Goal: Task Accomplishment & Management: Use online tool/utility

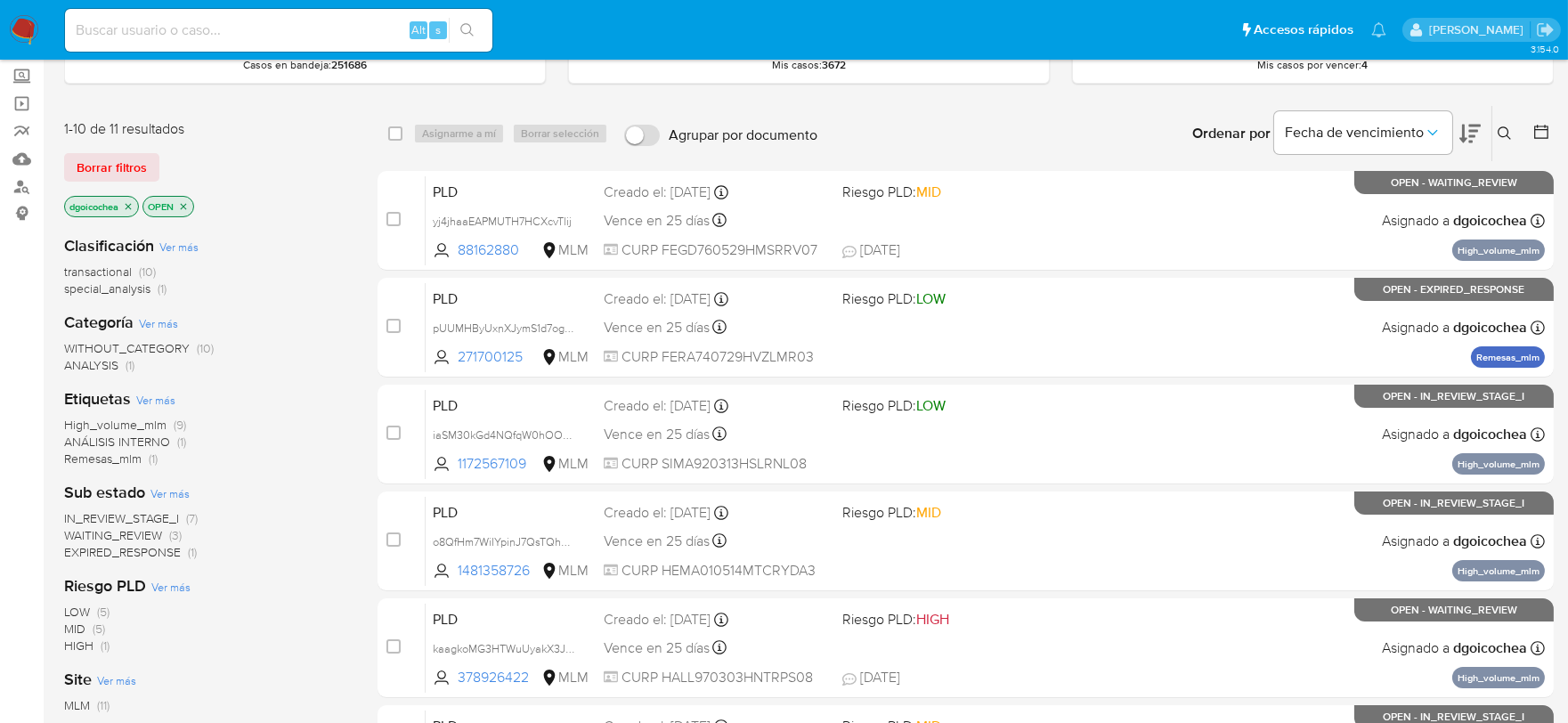
scroll to position [99, 0]
click at [135, 511] on span "IN_REVIEW_STAGE_I" at bounding box center [121, 517] width 115 height 18
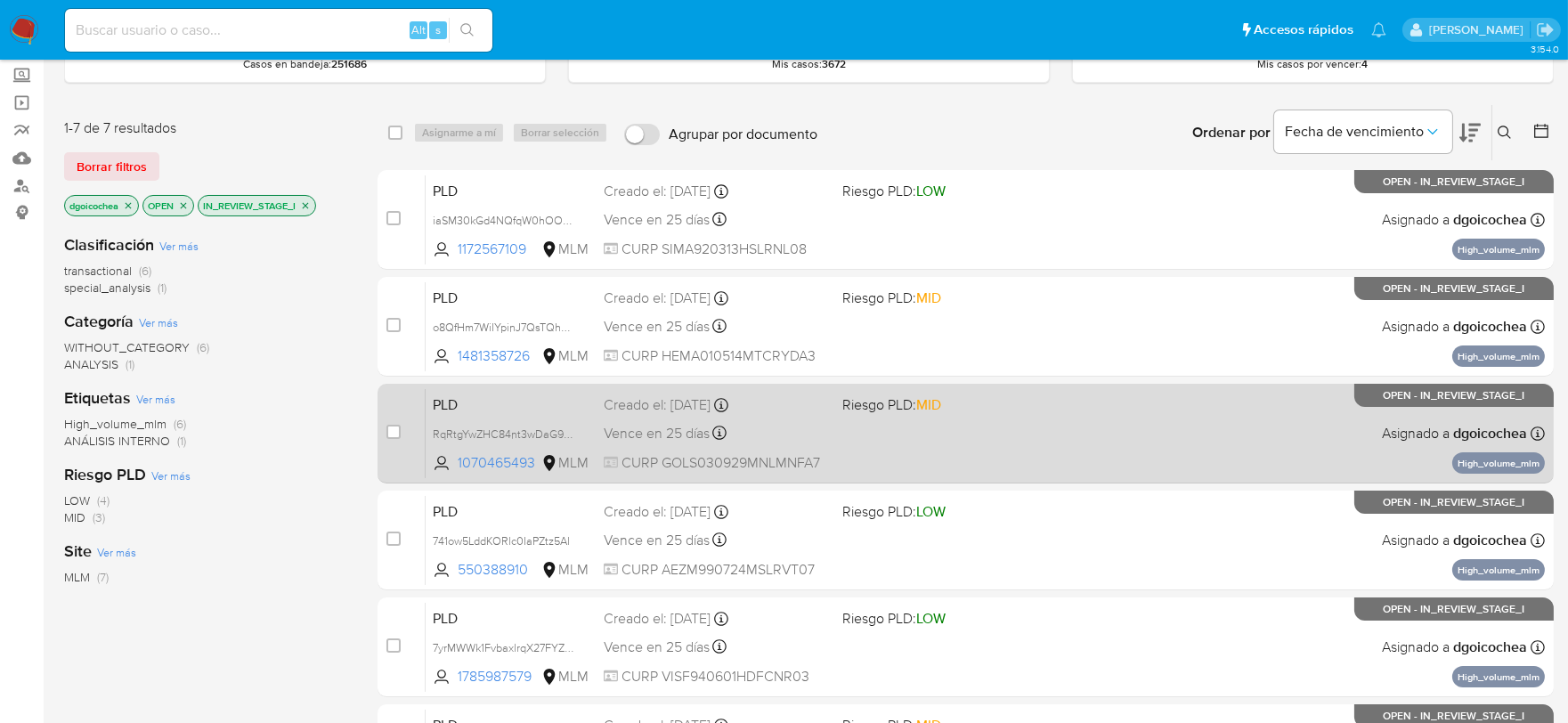
click at [435, 402] on span "PLD" at bounding box center [511, 403] width 157 height 23
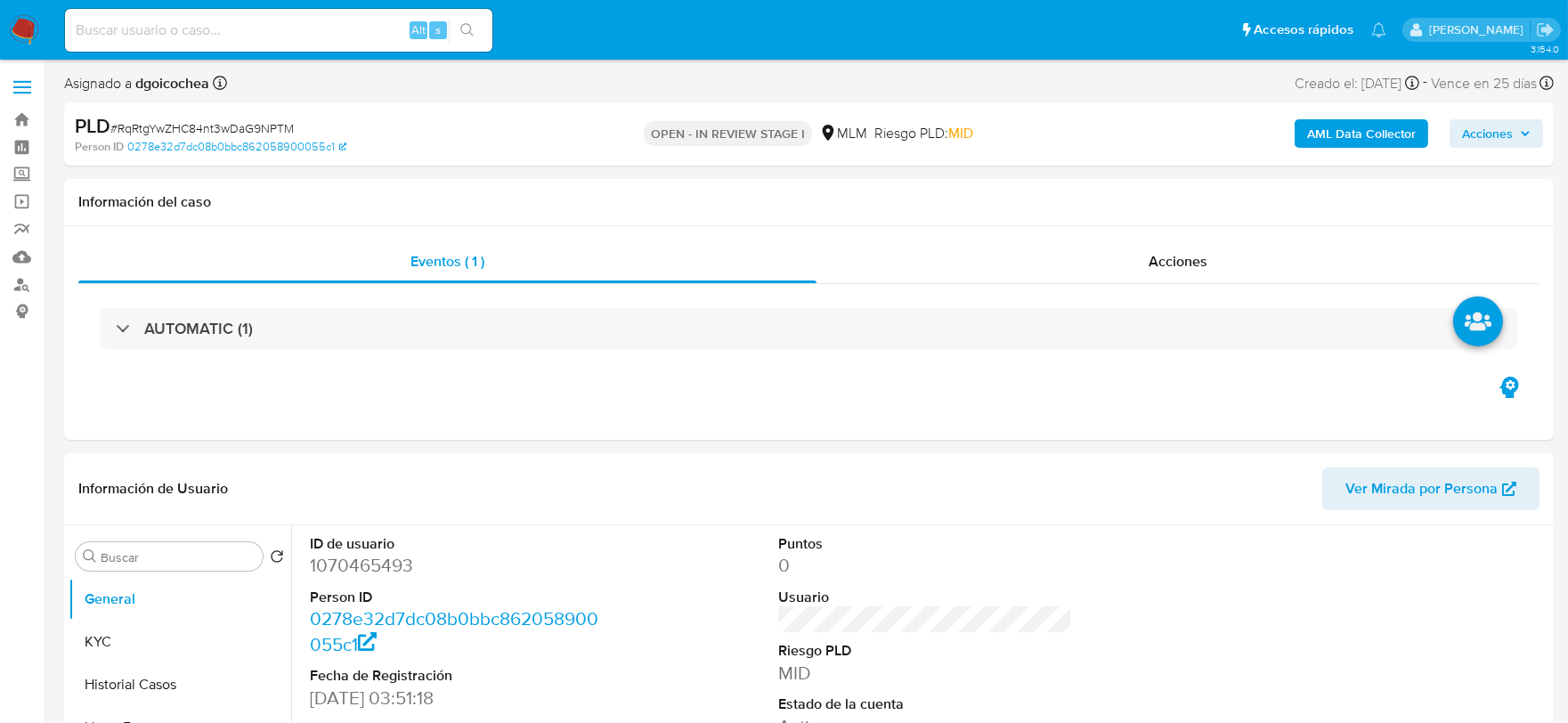
select select "10"
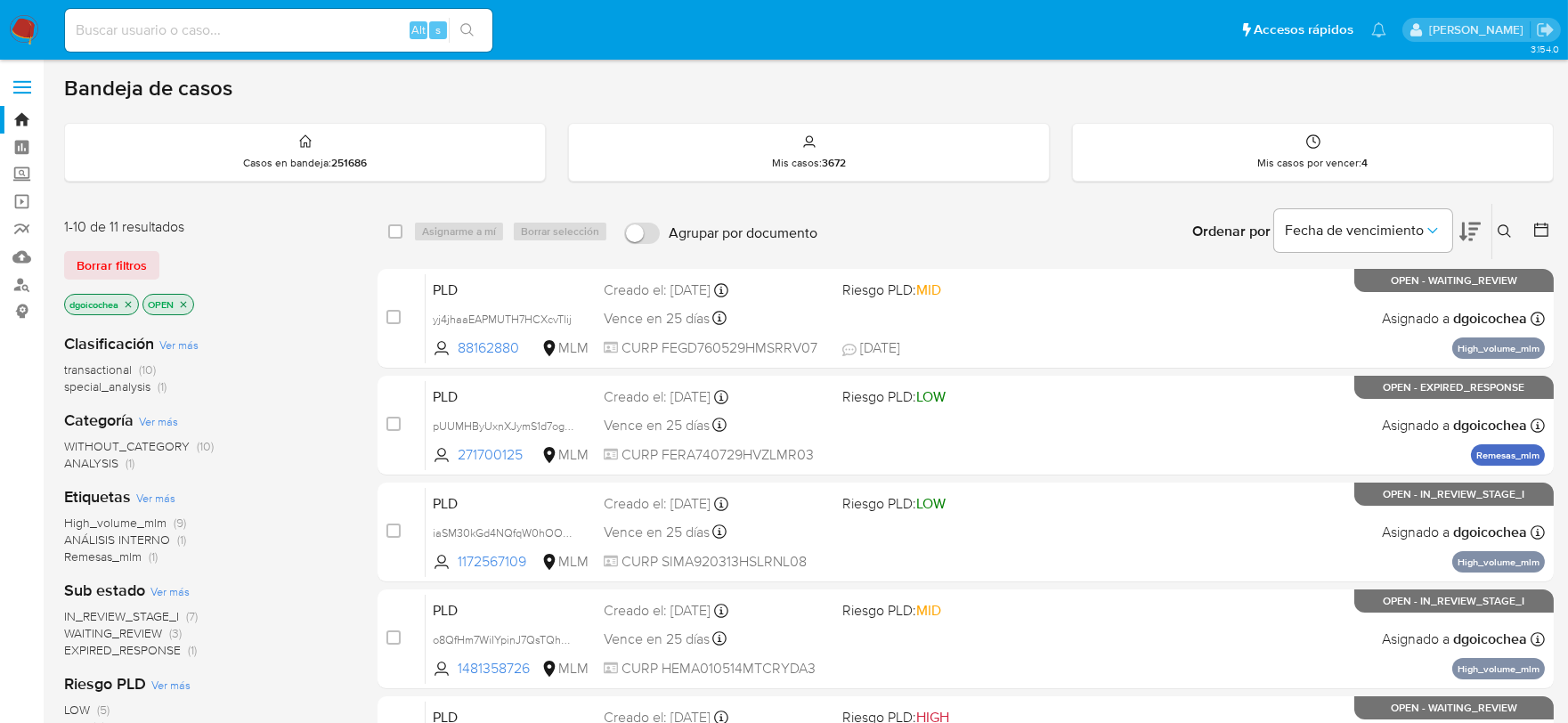
click at [122, 611] on span "IN_REVIEW_STAGE_I" at bounding box center [121, 615] width 115 height 18
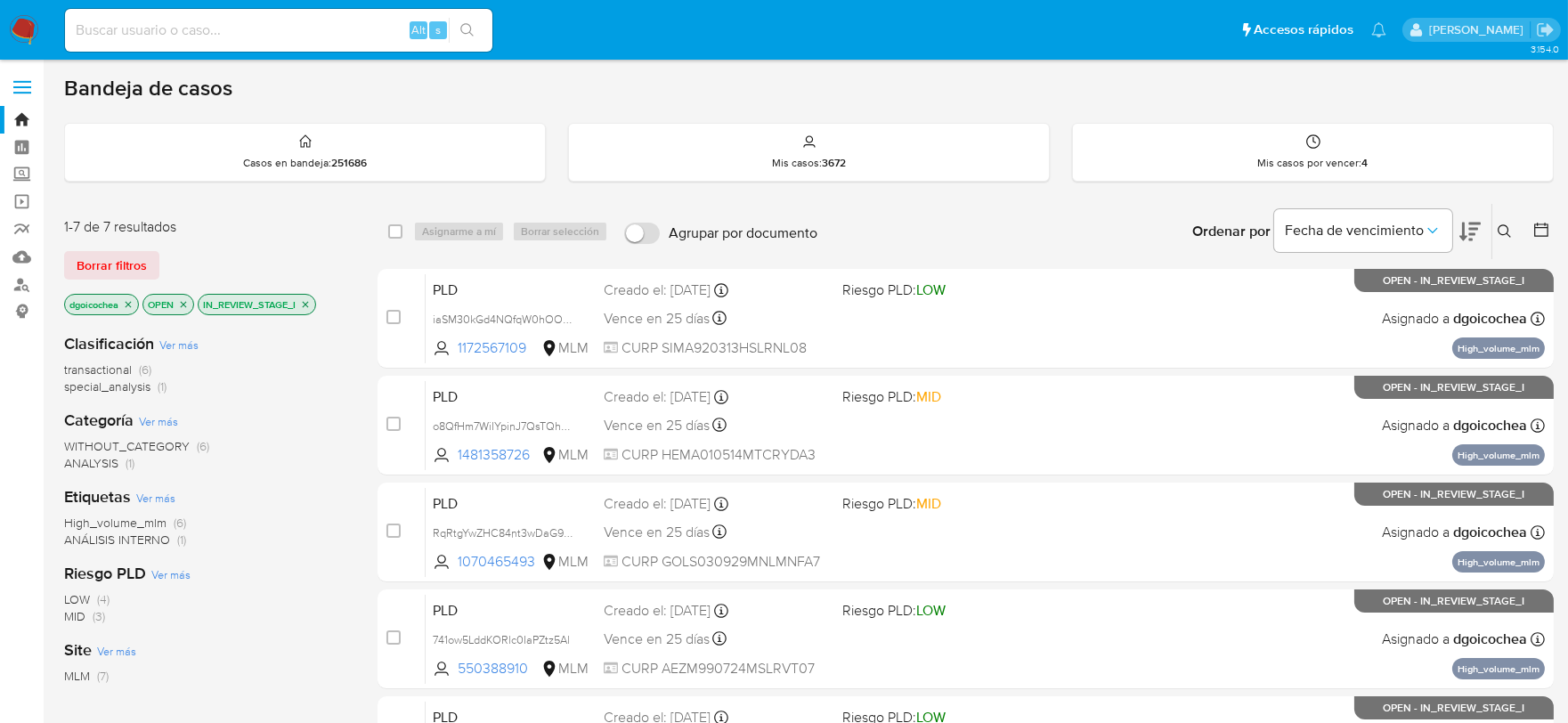
click at [513, 496] on span "PLD" at bounding box center [511, 502] width 157 height 23
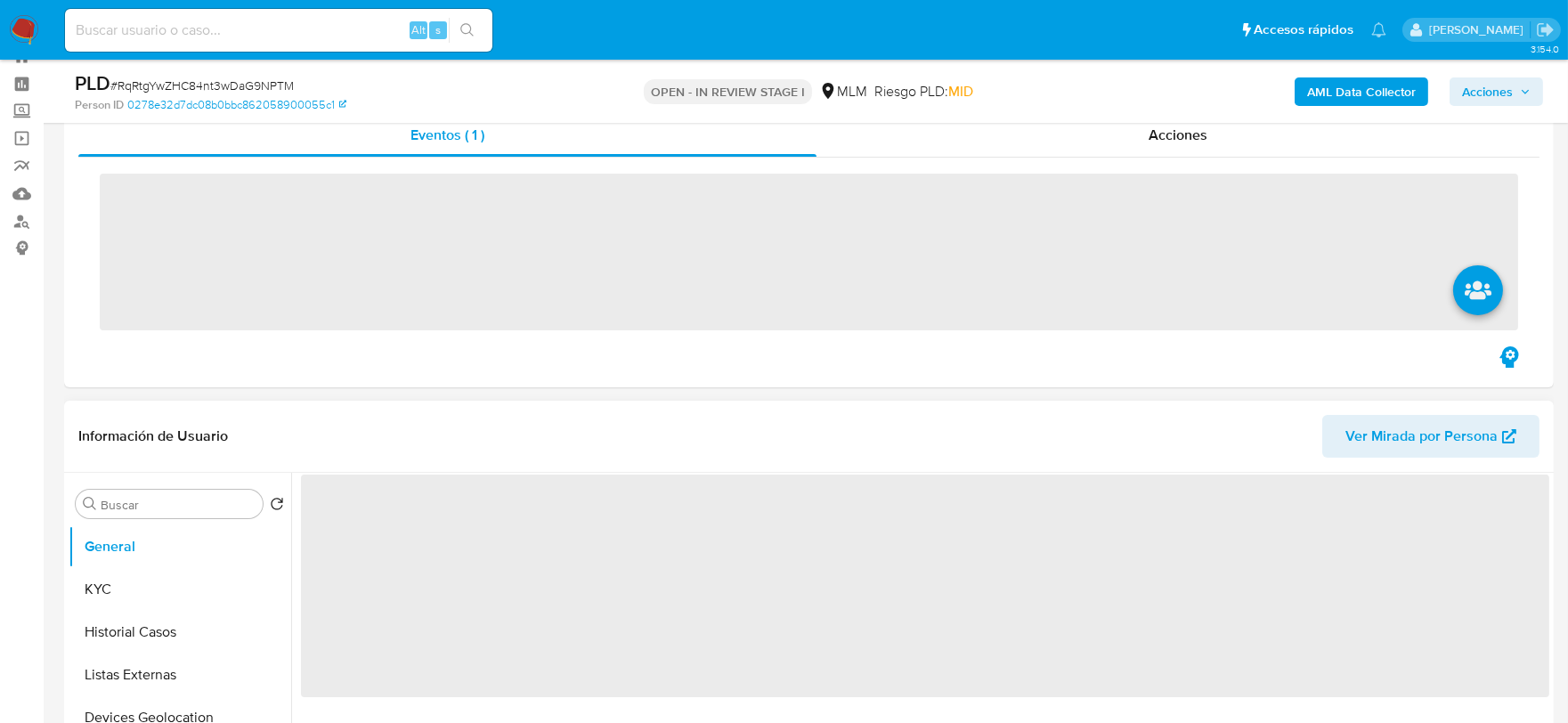
scroll to position [99, 0]
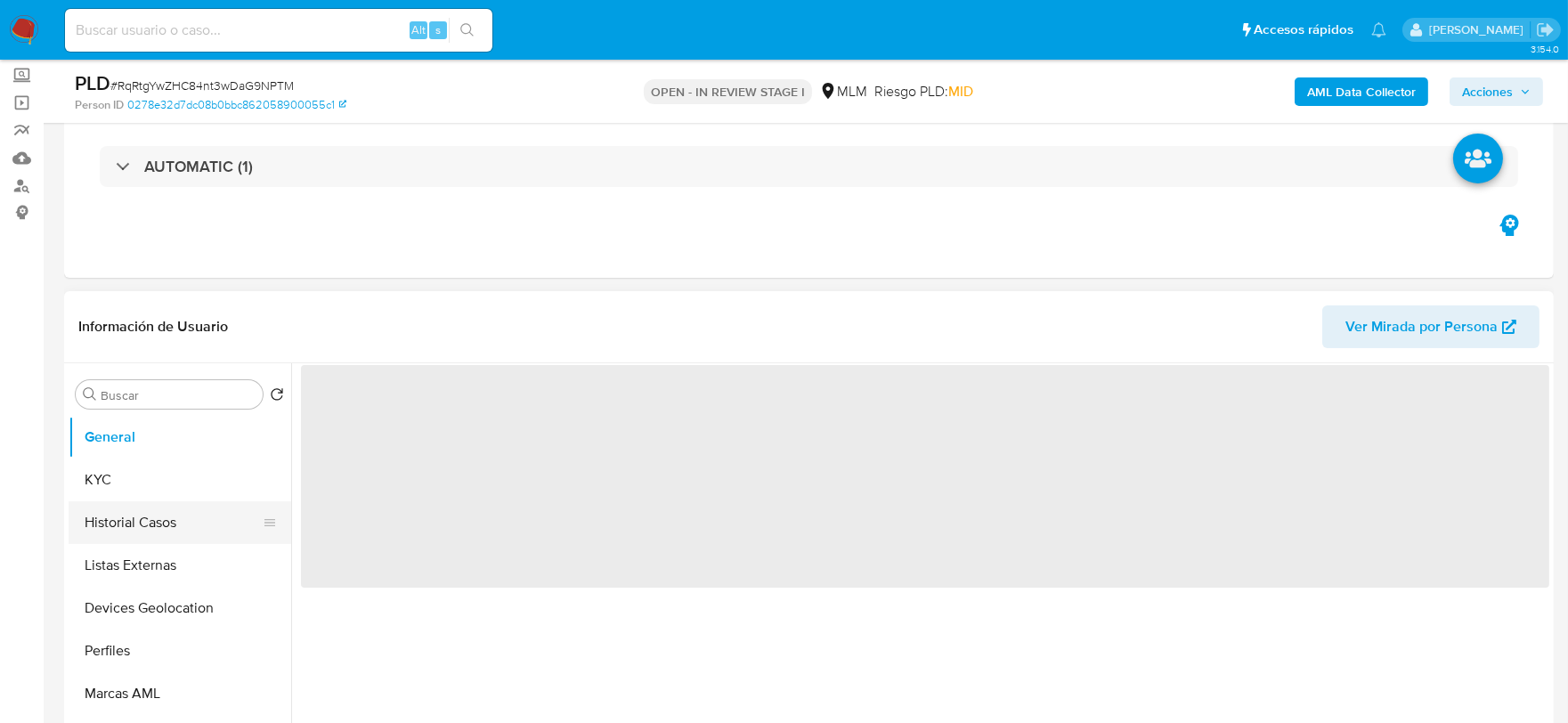
click at [140, 607] on ul "General KYC Historial Casos Listas Externas Devices Geolocation Perfiles Marcas…" at bounding box center [179, 616] width 222 height 401
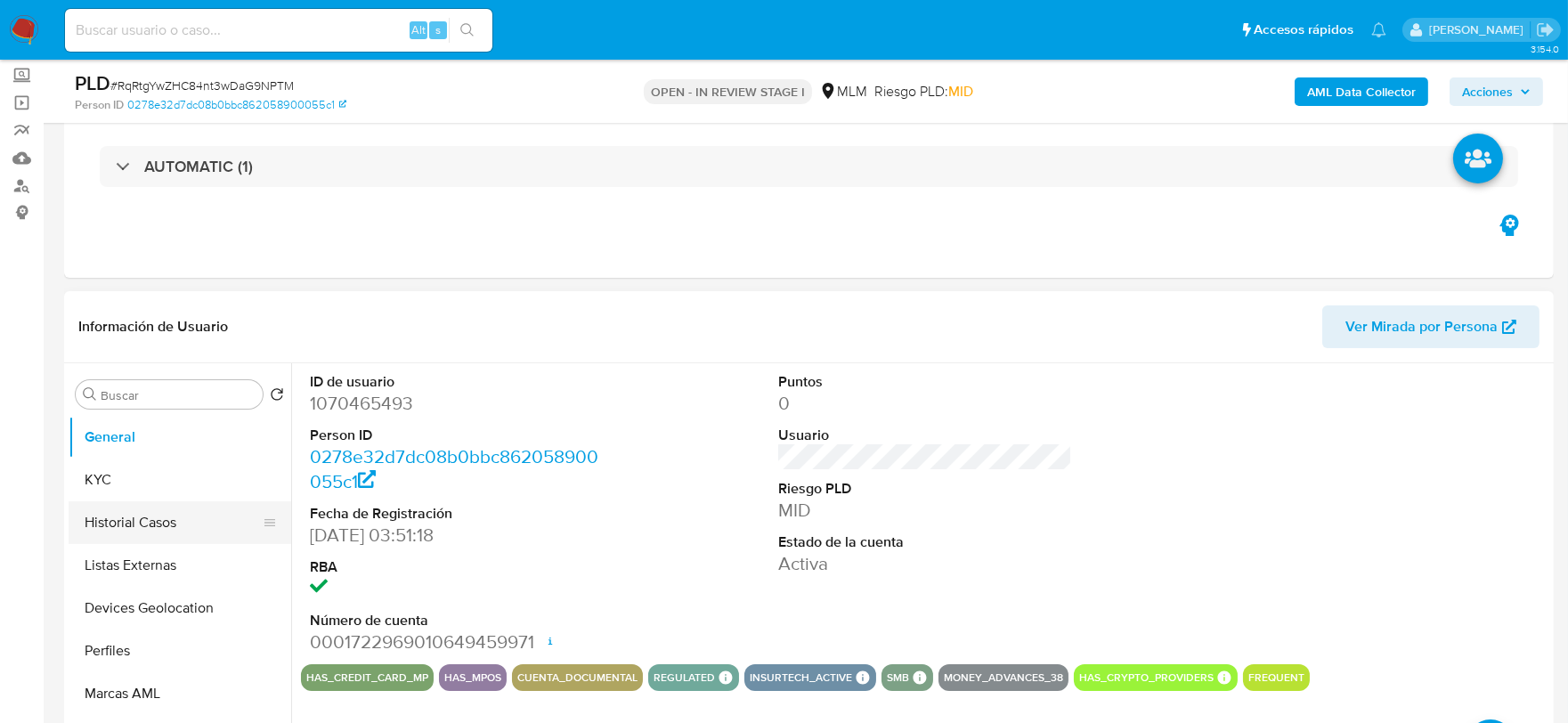
select select "10"
click at [156, 528] on button "Historial Casos" at bounding box center [172, 522] width 208 height 43
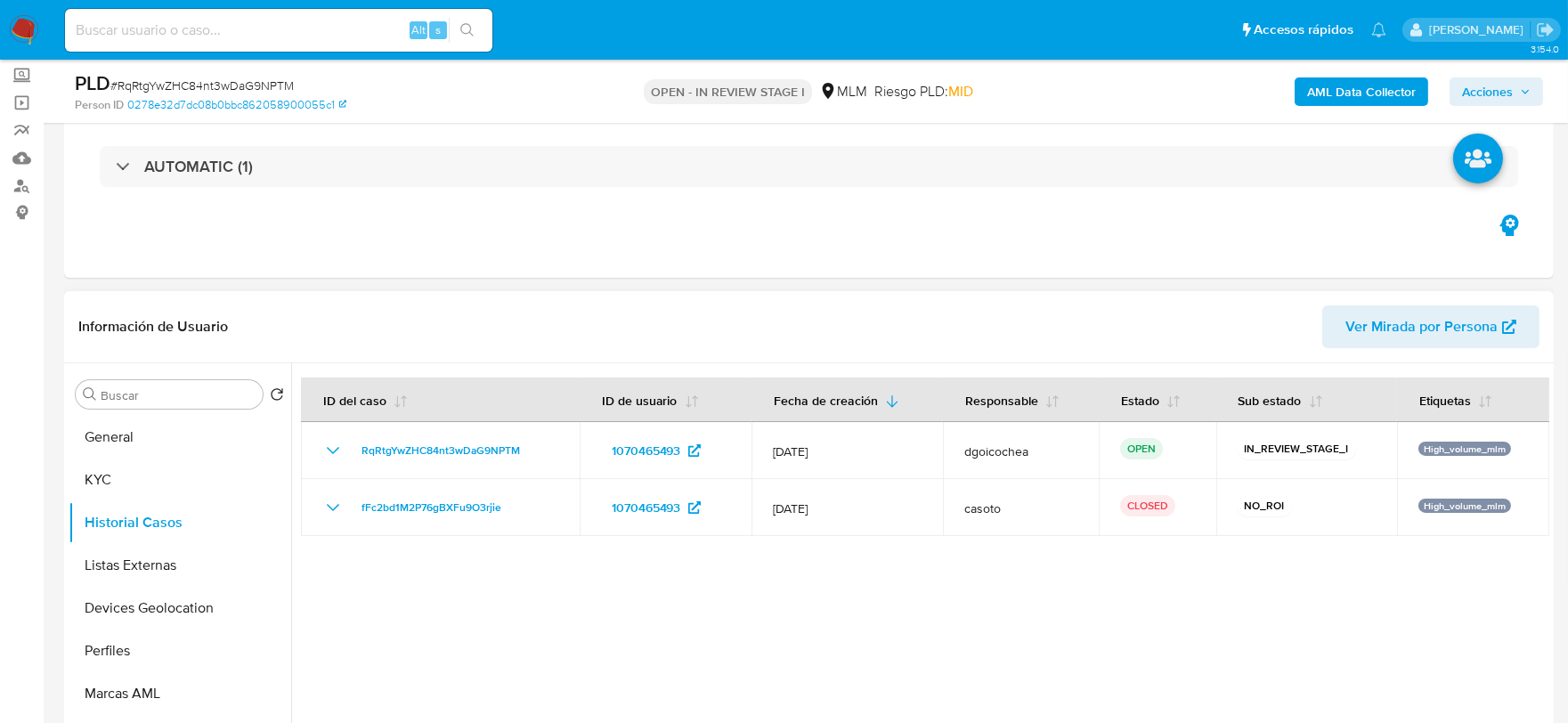
click at [613, 651] on div at bounding box center [921, 591] width 1259 height 456
click at [175, 554] on button "Listas Externas" at bounding box center [172, 565] width 208 height 43
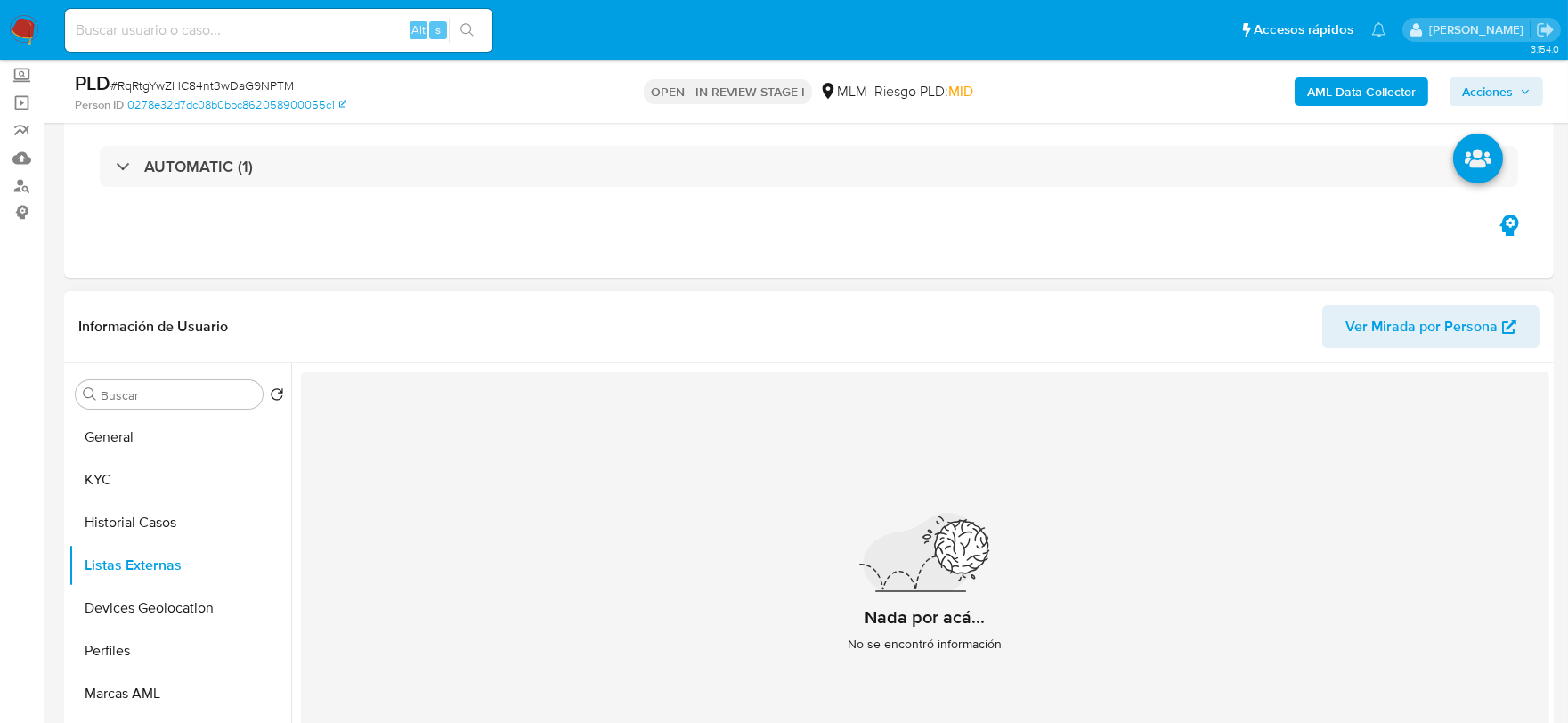
click at [512, 562] on div "Nada por acá... No se encontró información" at bounding box center [926, 590] width 1249 height 436
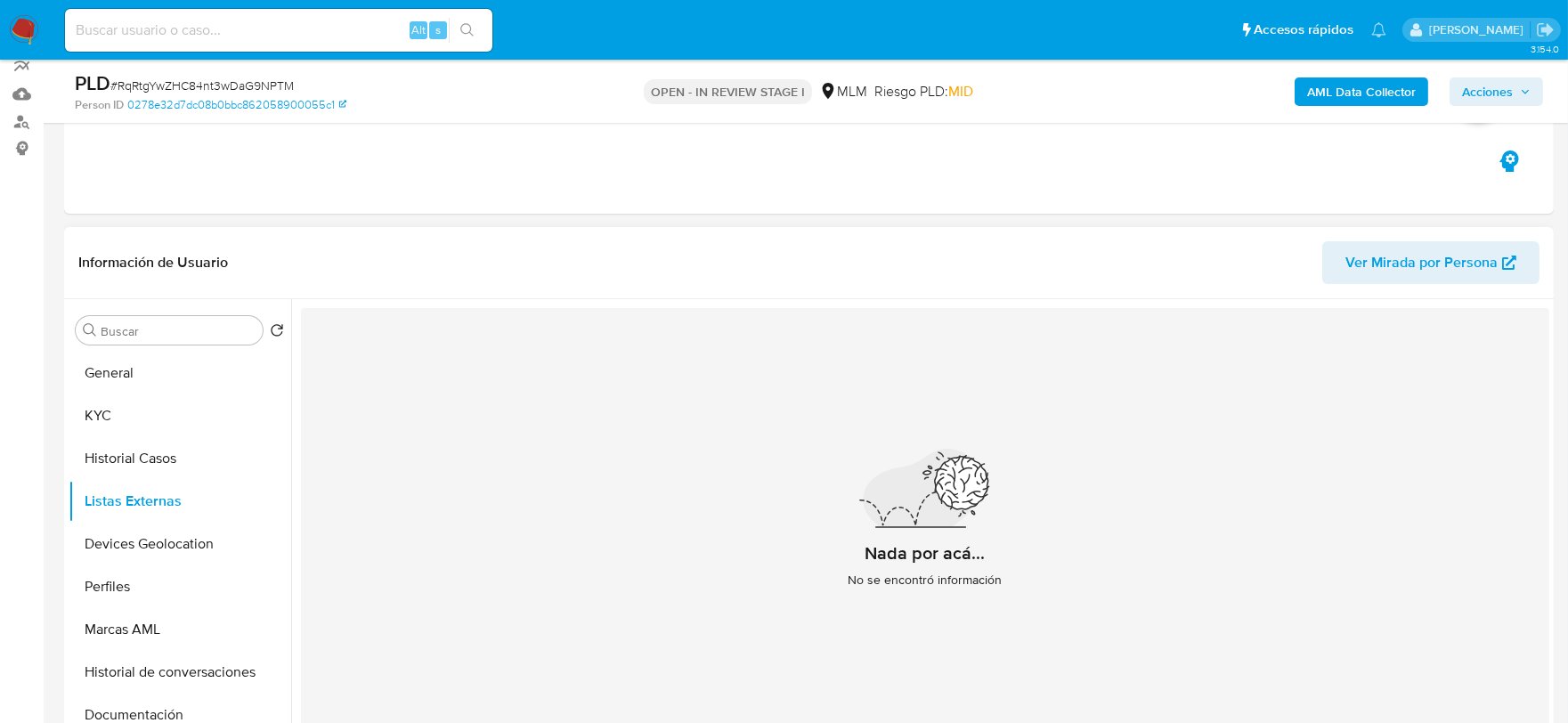
scroll to position [198, 0]
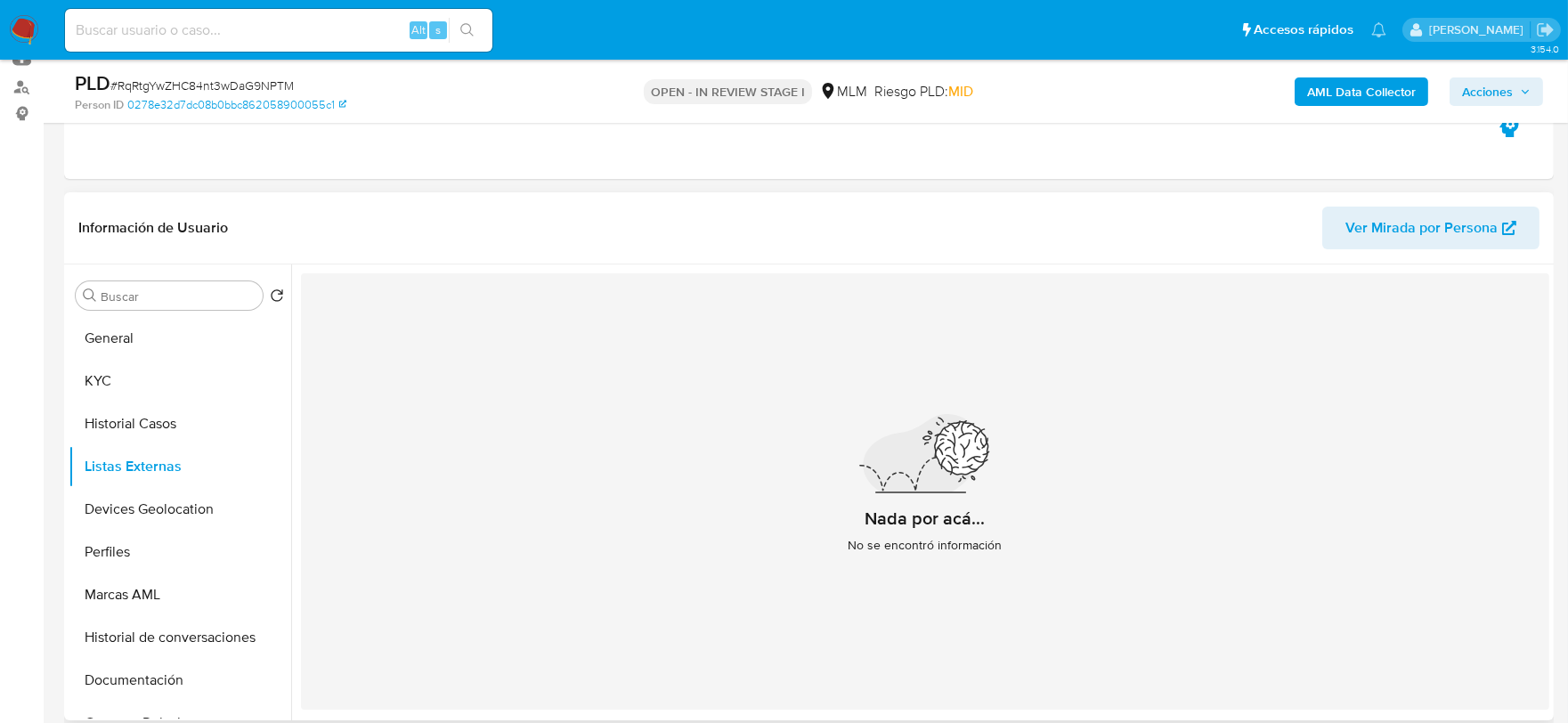
click at [527, 526] on div "Nada por acá... No se encontró información" at bounding box center [926, 491] width 1249 height 436
click at [218, 515] on button "Devices Geolocation" at bounding box center [172, 510] width 208 height 43
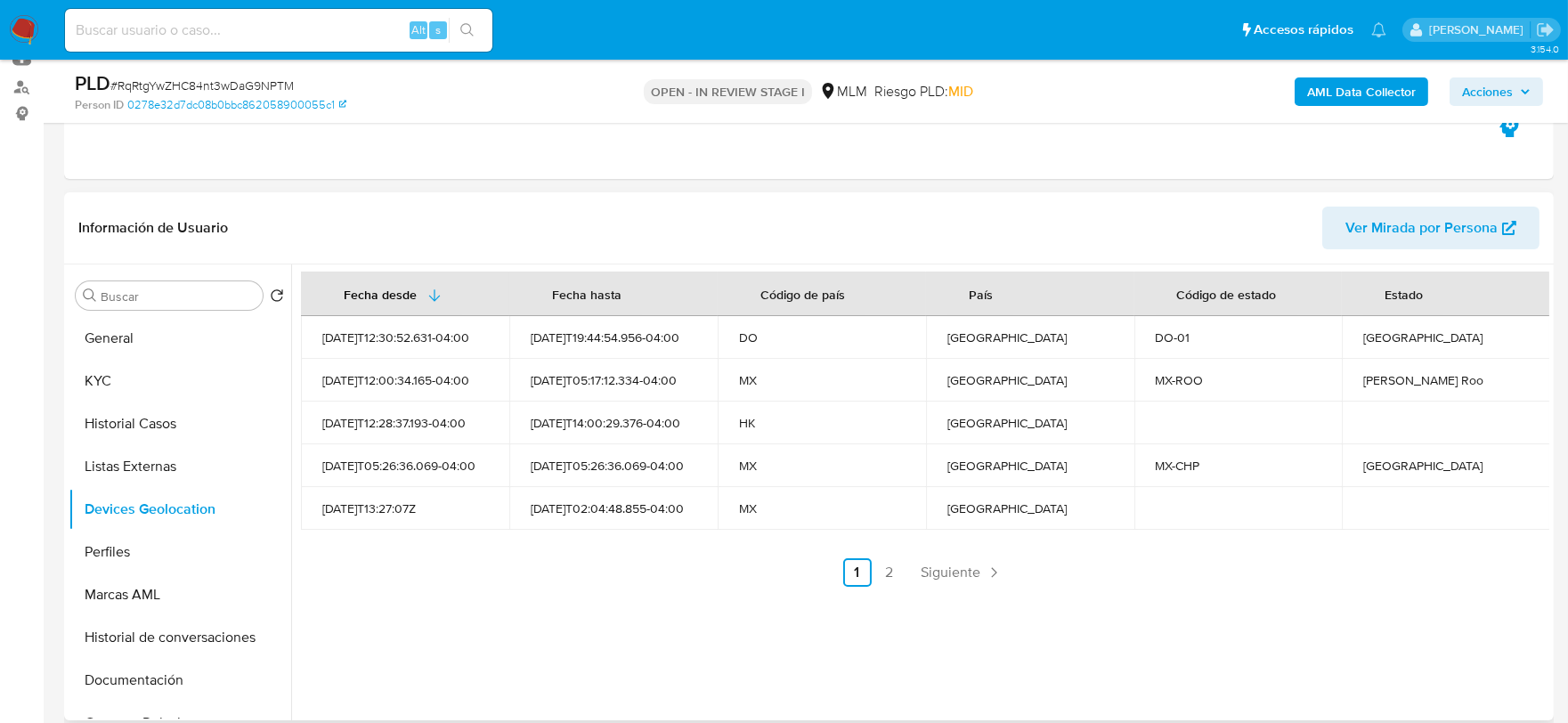
click at [435, 584] on ul "Anterior 1 2 Siguiente" at bounding box center [926, 571] width 1249 height 28
click at [960, 559] on link "Siguiente" at bounding box center [961, 571] width 95 height 28
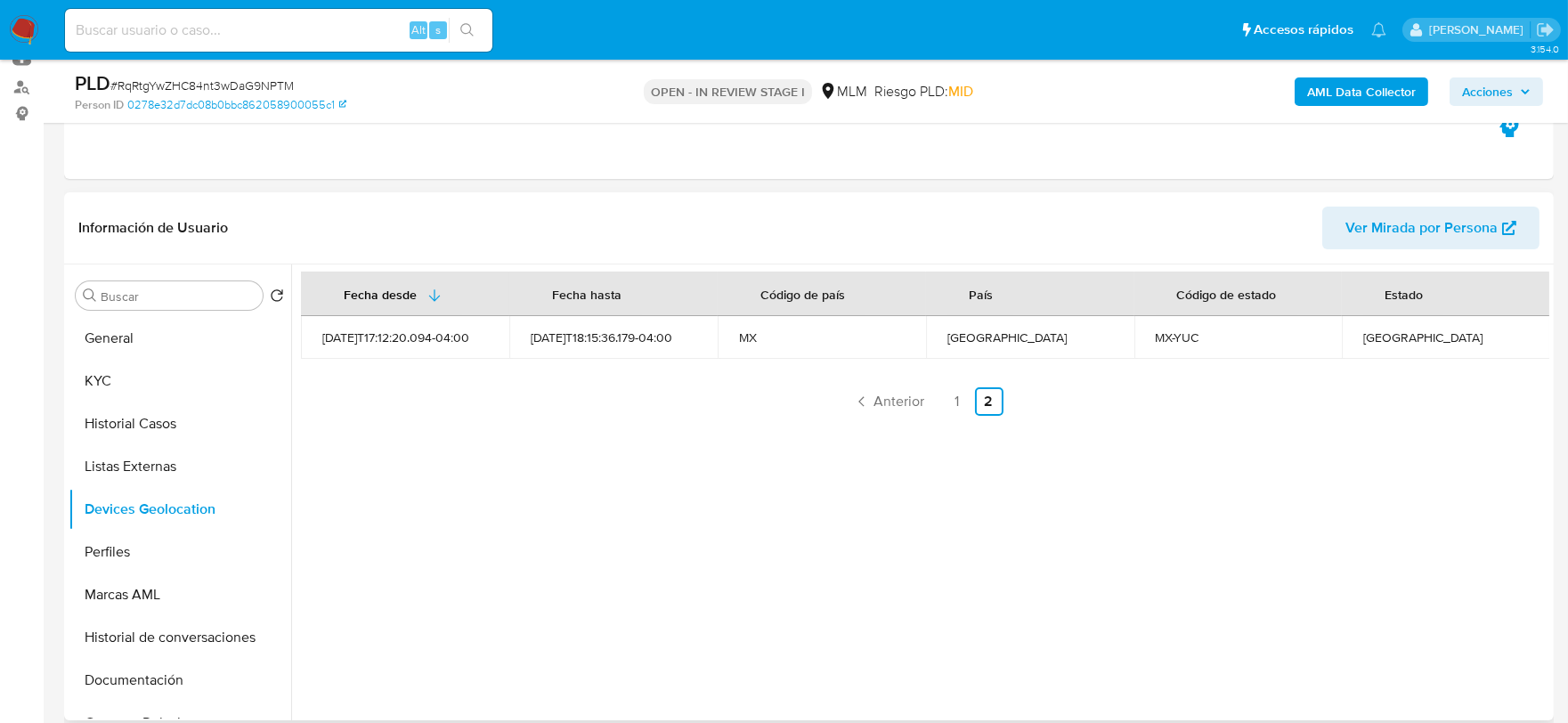
click at [693, 581] on div "Fecha desde Fecha hasta Código de país País Código de estado Estado 2025-02-17T…" at bounding box center [921, 492] width 1259 height 456
click at [129, 540] on button "Perfiles" at bounding box center [172, 552] width 208 height 43
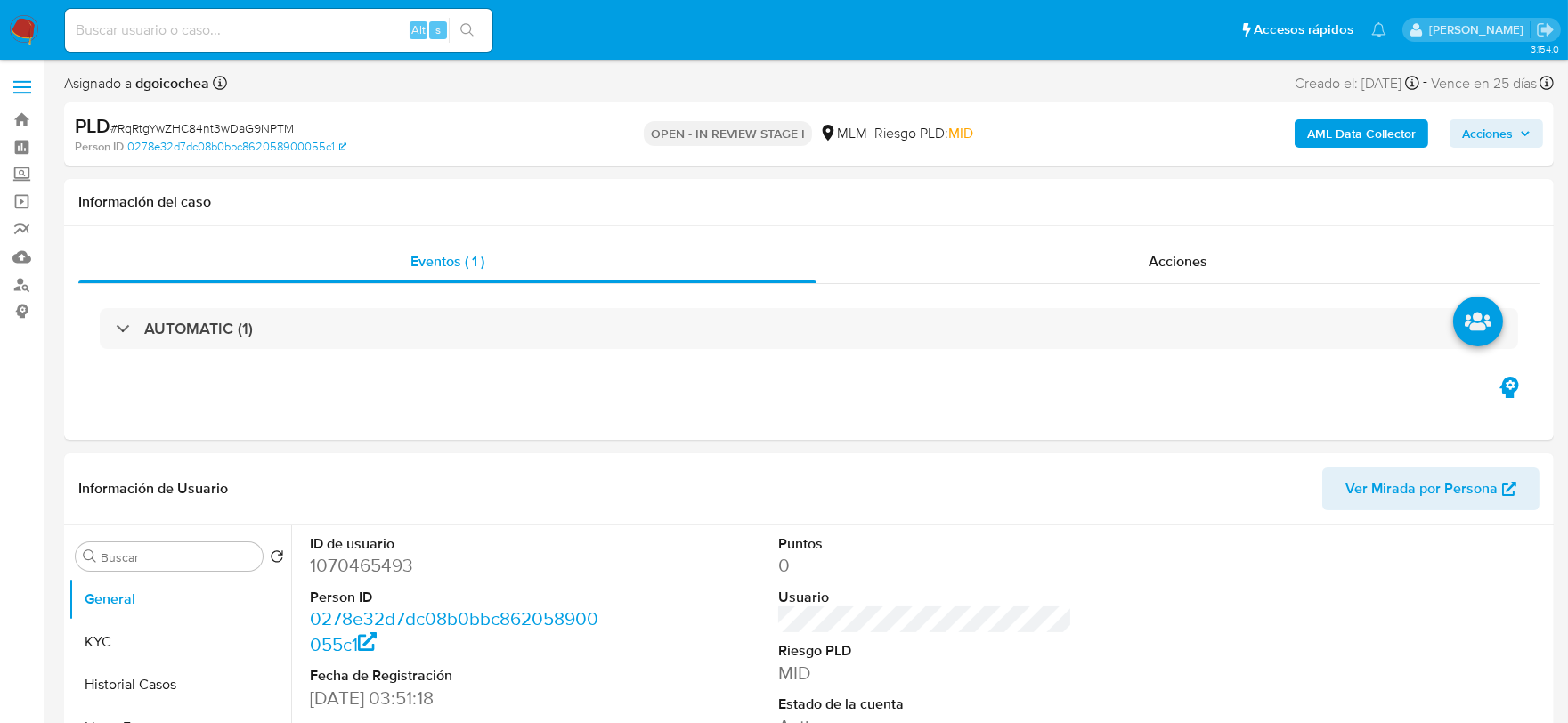
select select "10"
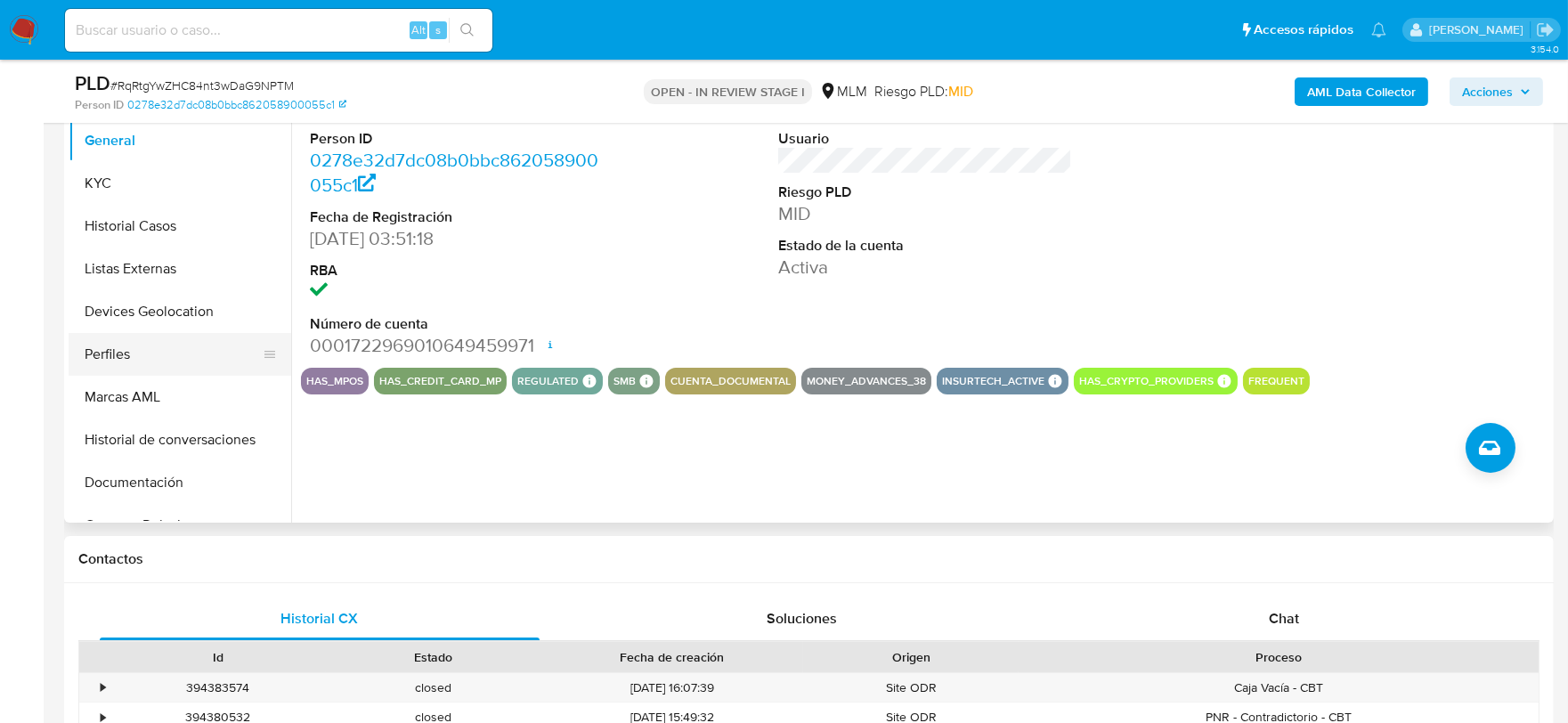
scroll to position [296, 0]
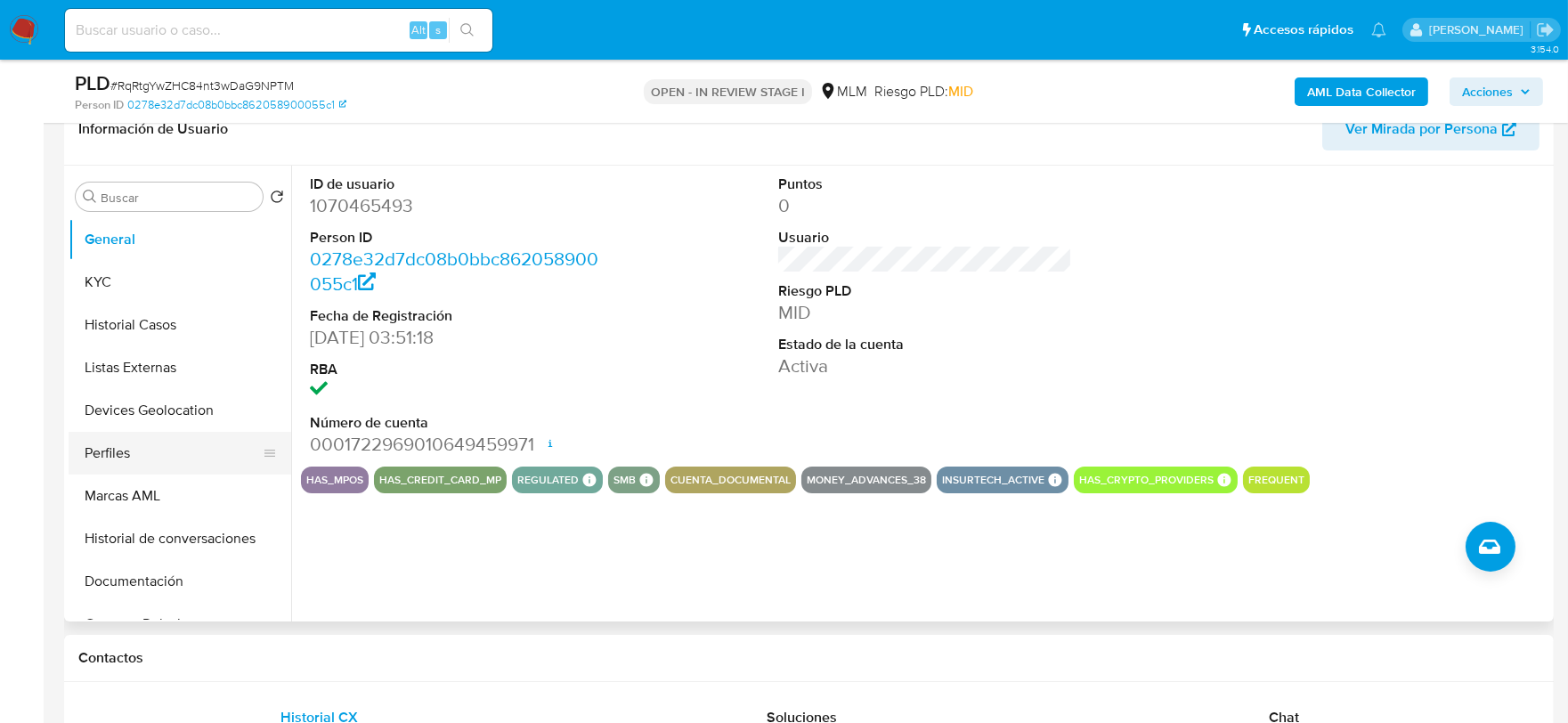
click at [157, 450] on button "Perfiles" at bounding box center [172, 453] width 208 height 43
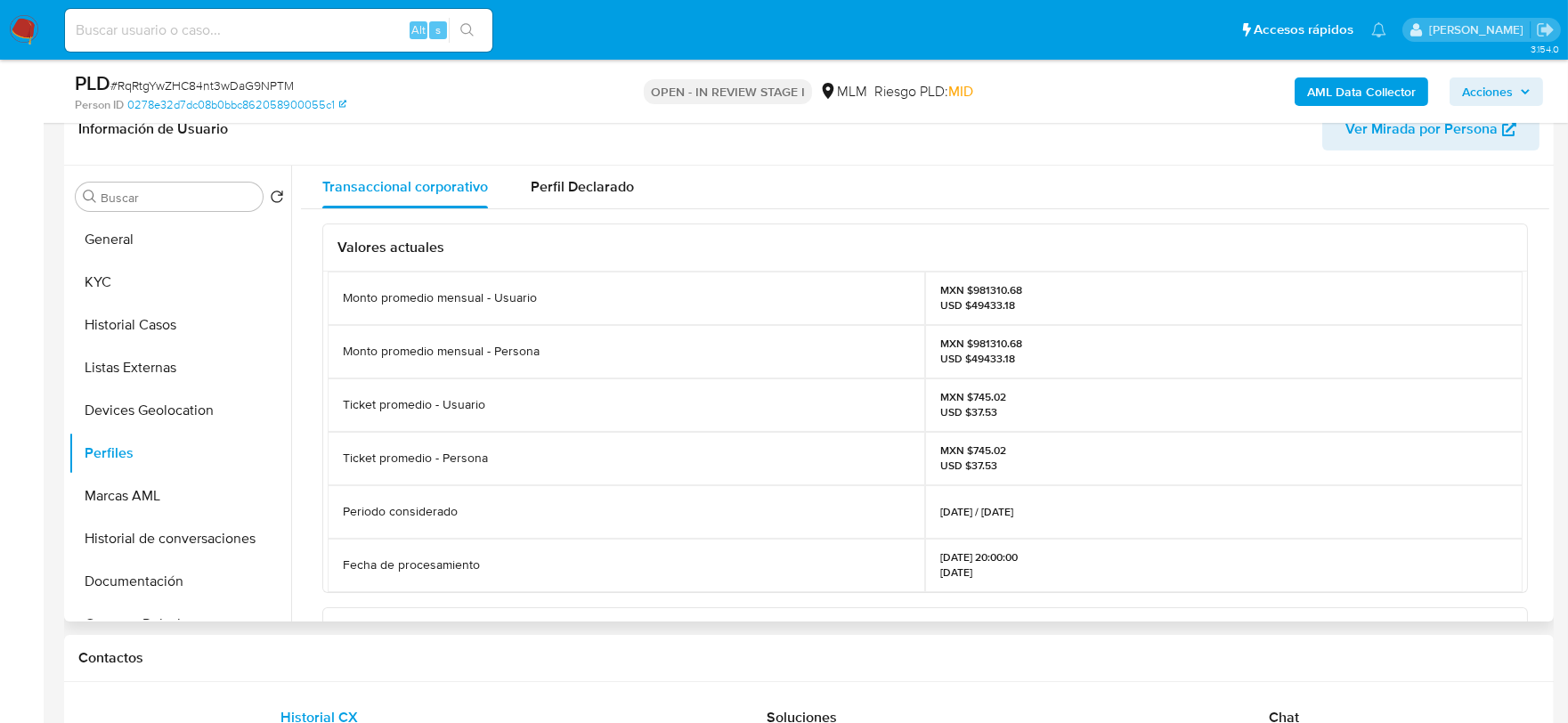
click at [310, 478] on div "Valores actuales Monto promedio mensual - Usuario MXN $981310.68 USD $49433.18 …" at bounding box center [926, 624] width 1249 height 830
click at [138, 573] on button "Documentación" at bounding box center [172, 581] width 208 height 43
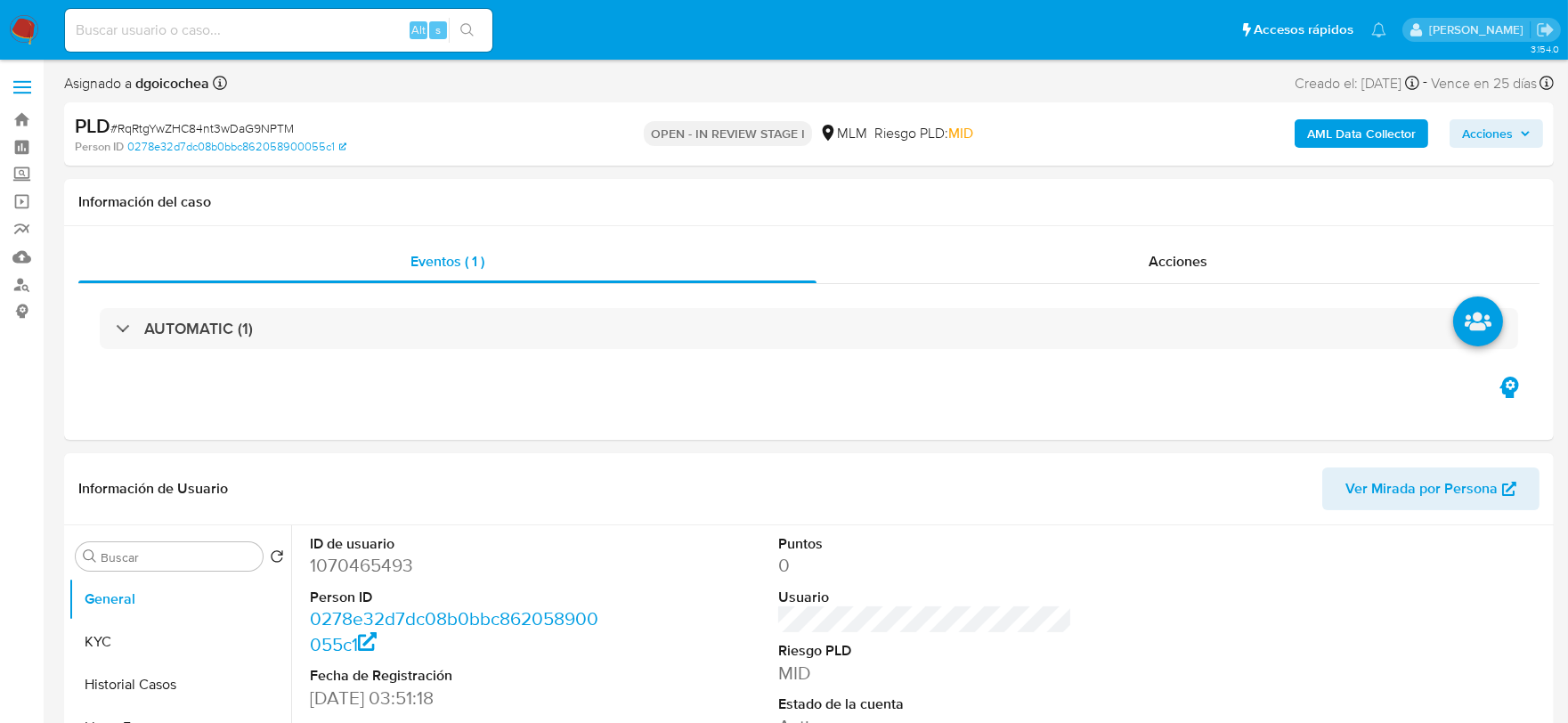
select select "10"
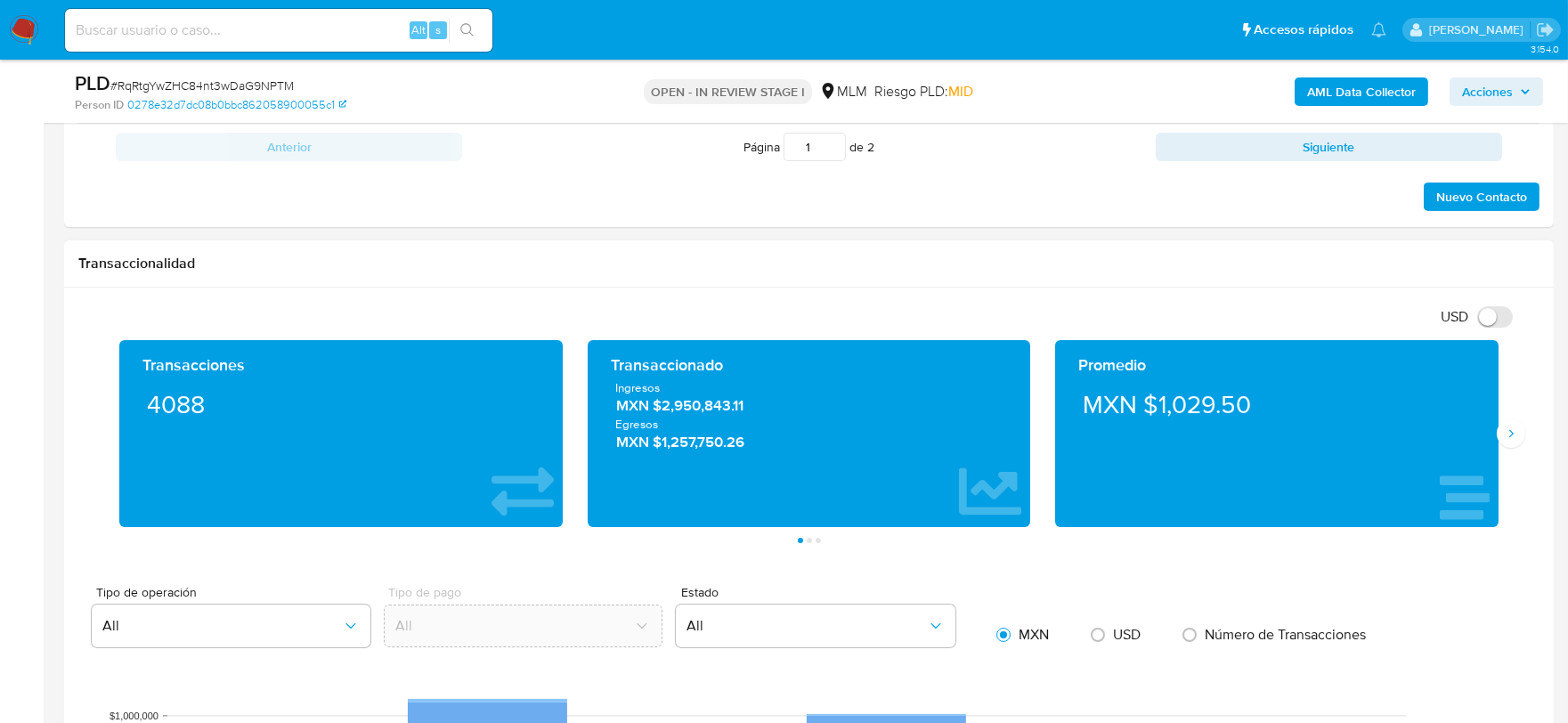
scroll to position [1187, 0]
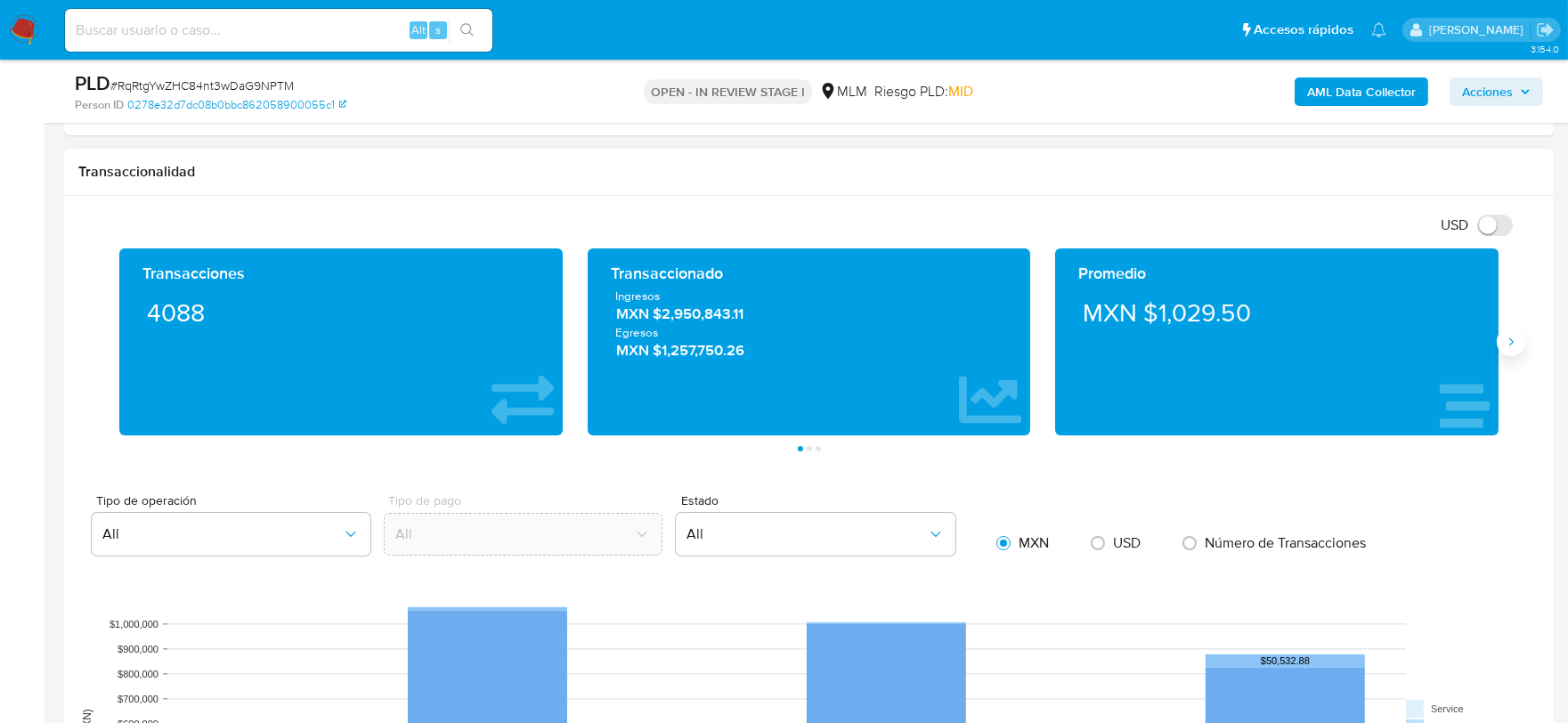
click at [1512, 343] on icon "Siguiente" at bounding box center [1511, 341] width 5 height 8
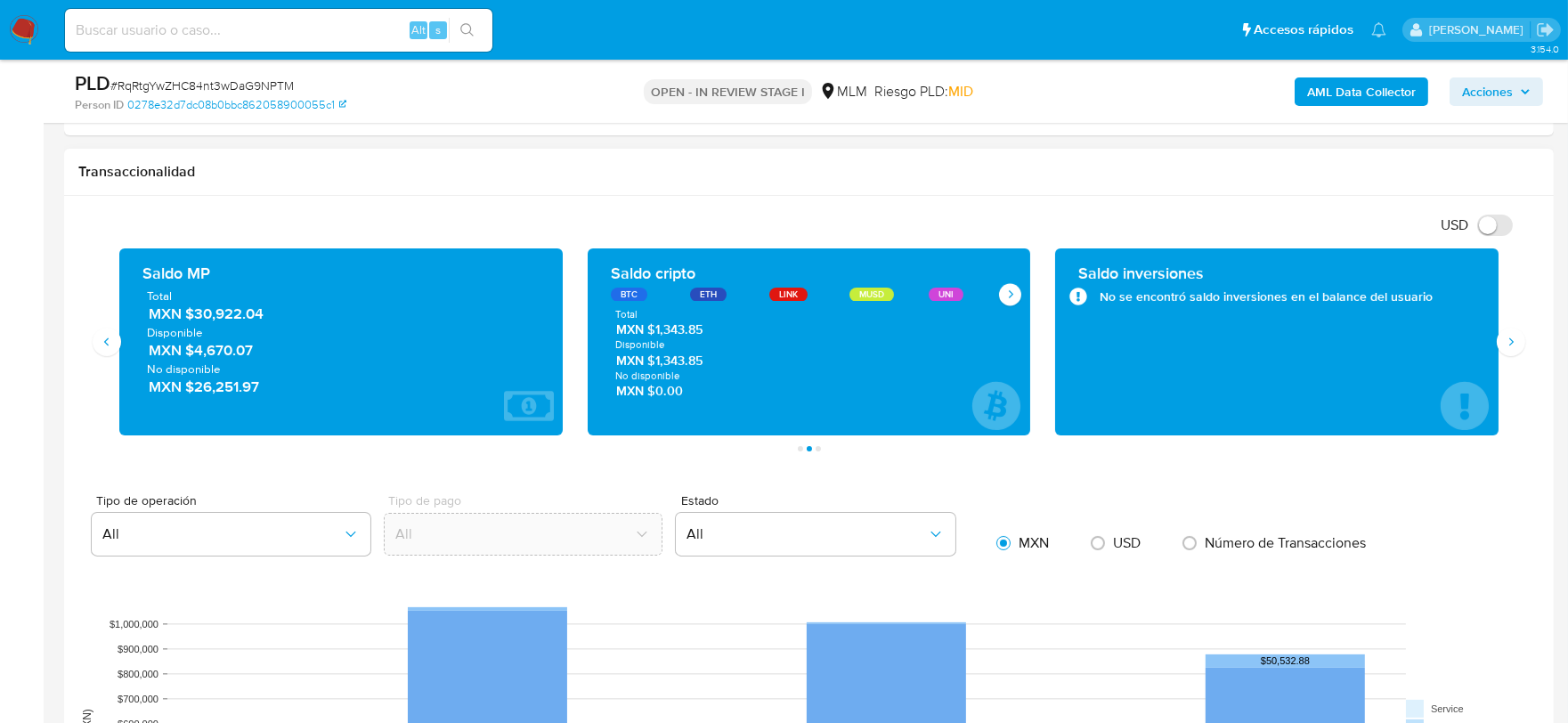
click at [866, 173] on h1 "Transaccionalidad" at bounding box center [808, 171] width 1461 height 18
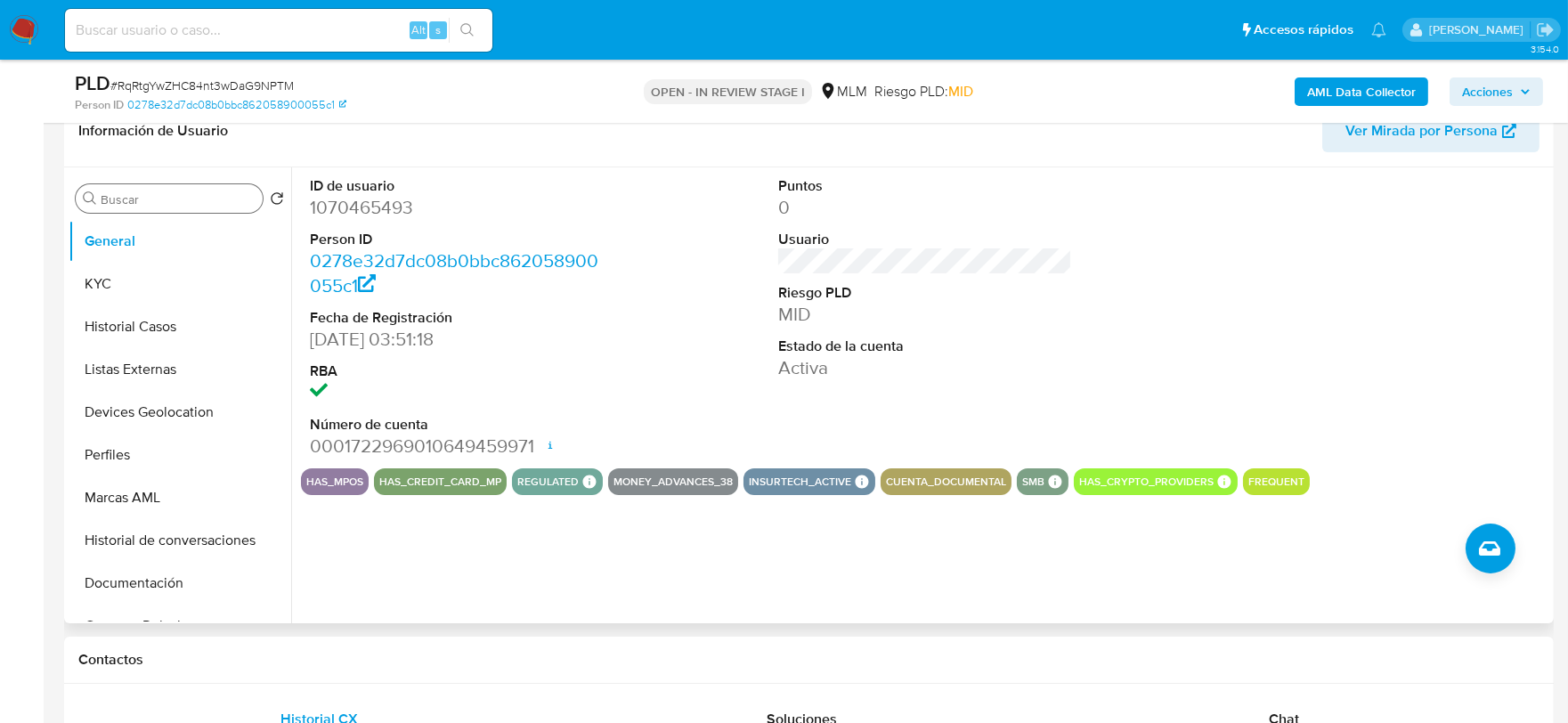
scroll to position [198, 0]
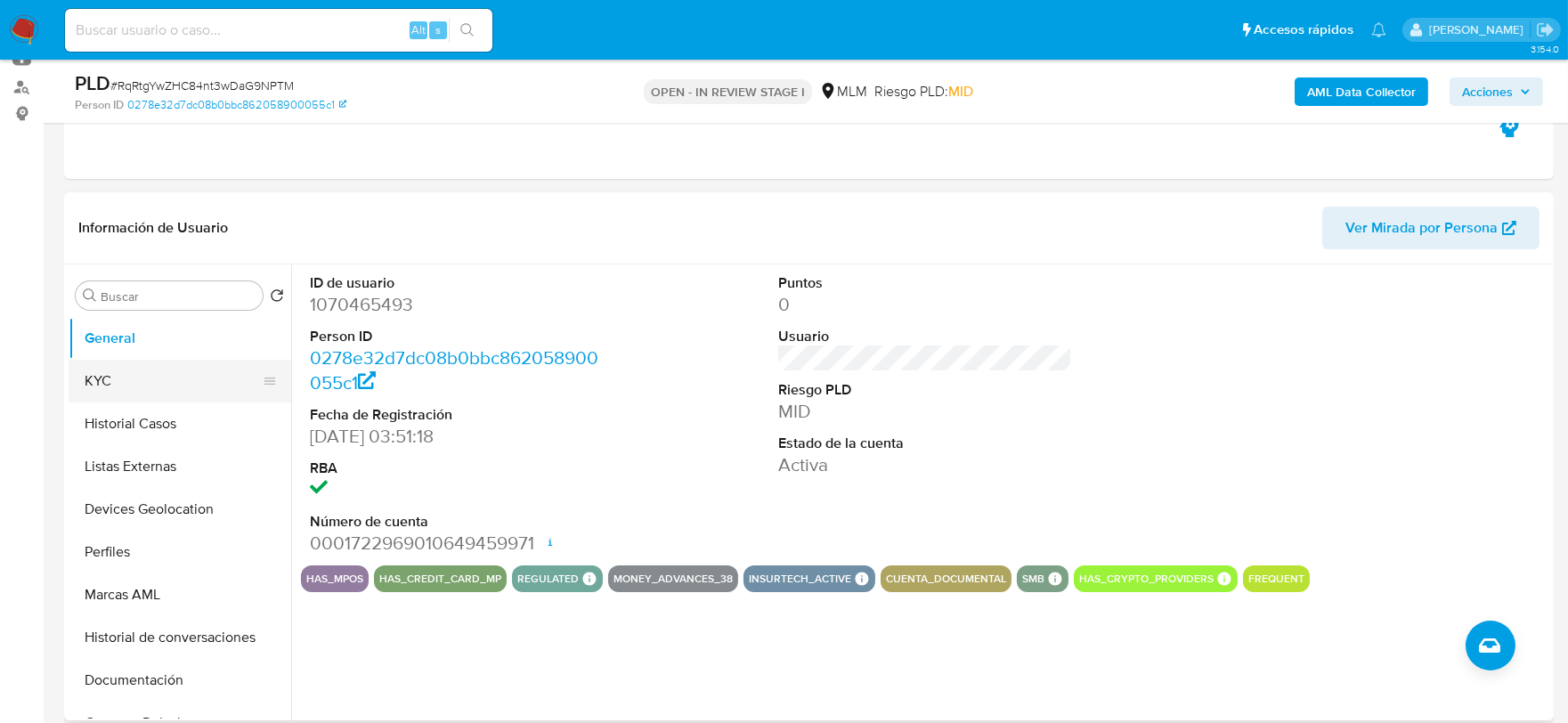
click at [93, 384] on button "KYC" at bounding box center [172, 382] width 208 height 43
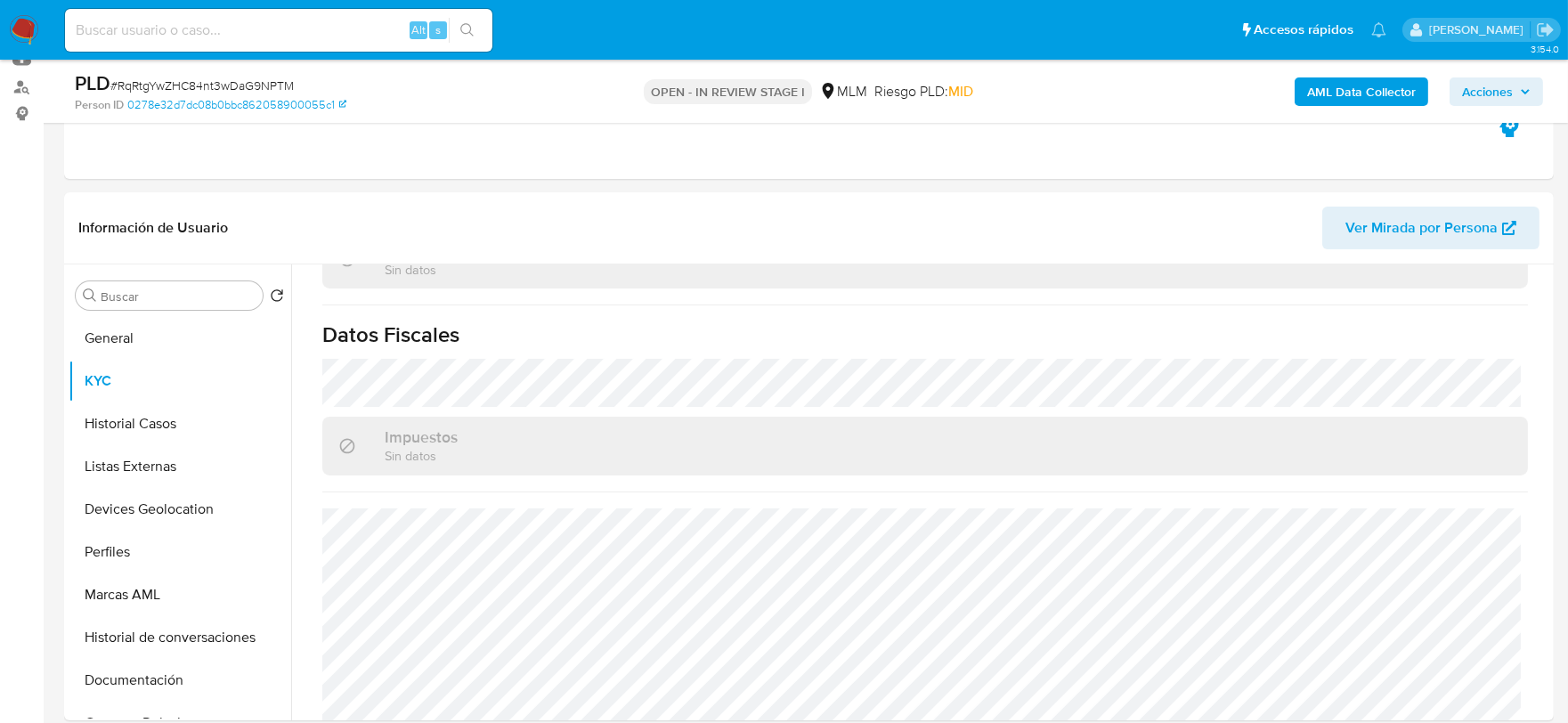
scroll to position [1101, 0]
click at [133, 424] on button "Historial Casos" at bounding box center [172, 424] width 208 height 43
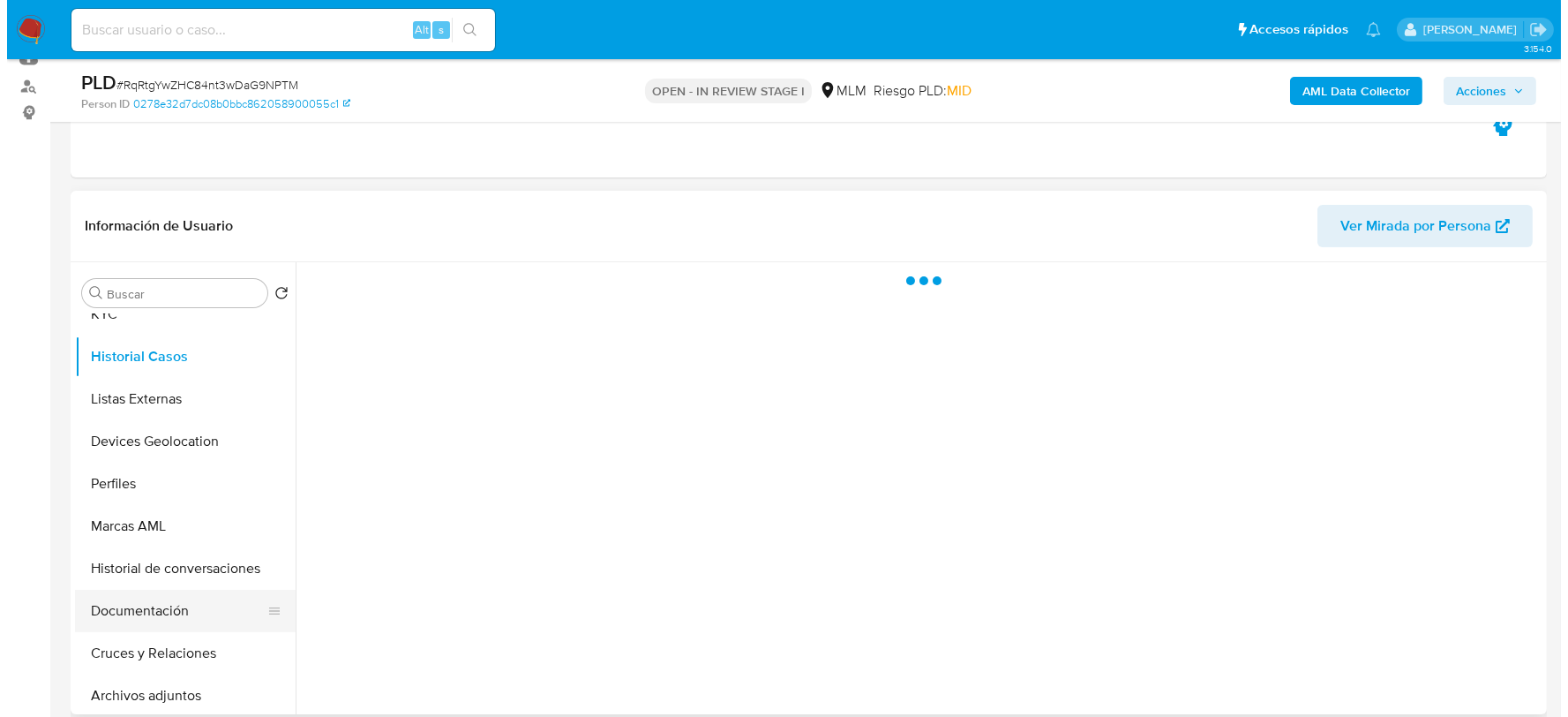
scroll to position [98, 0]
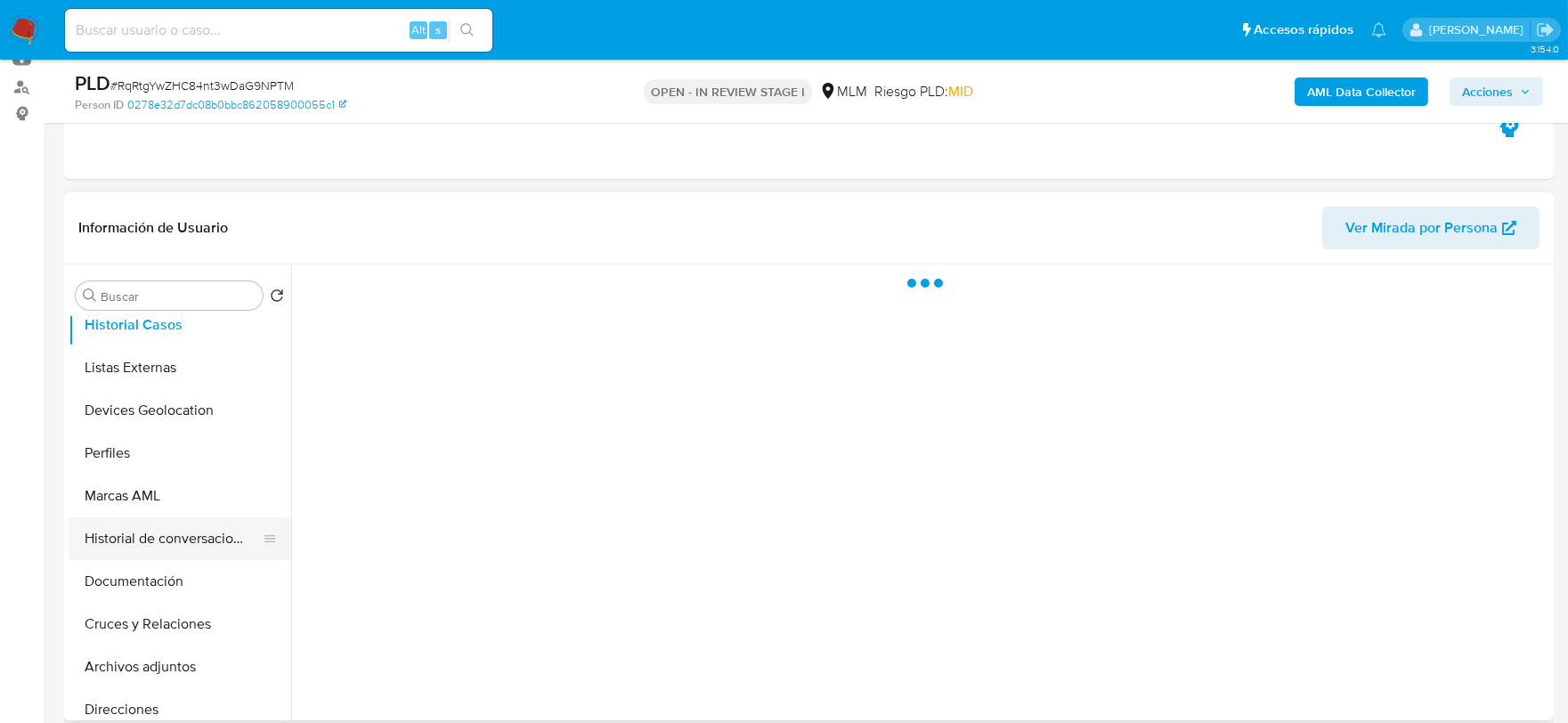
click at [191, 537] on button "Historial de conversaciones" at bounding box center [172, 539] width 208 height 43
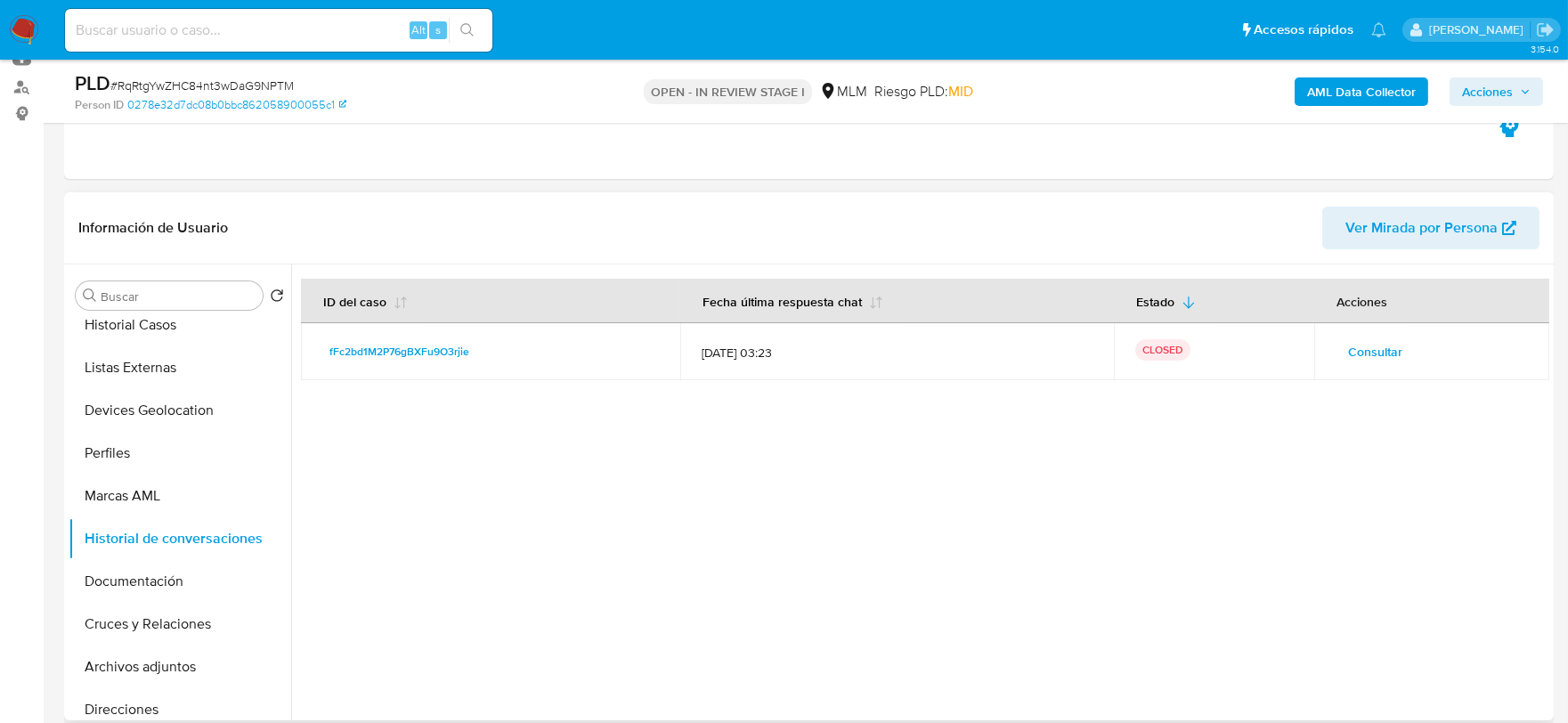
click at [1365, 350] on span "Consultar" at bounding box center [1374, 351] width 54 height 24
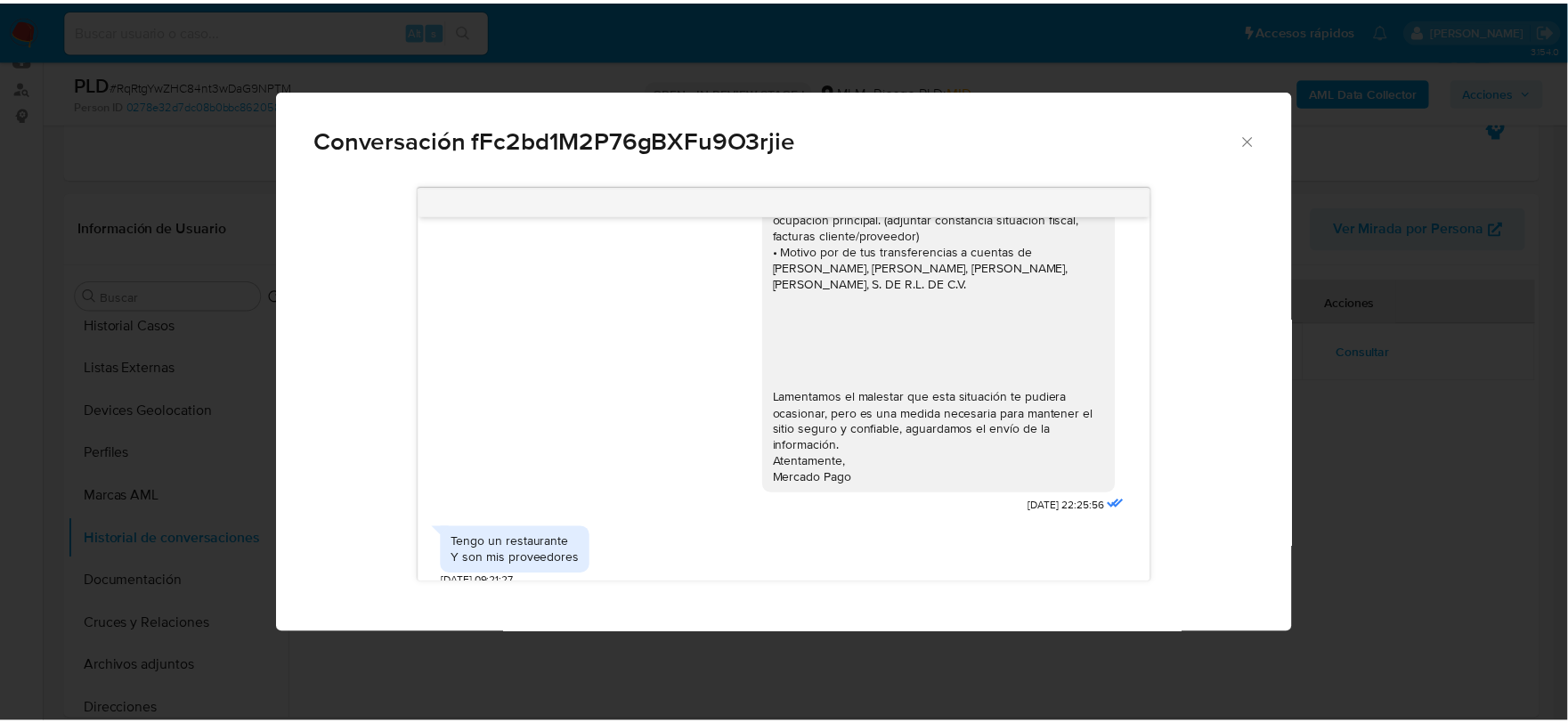
scroll to position [407, 0]
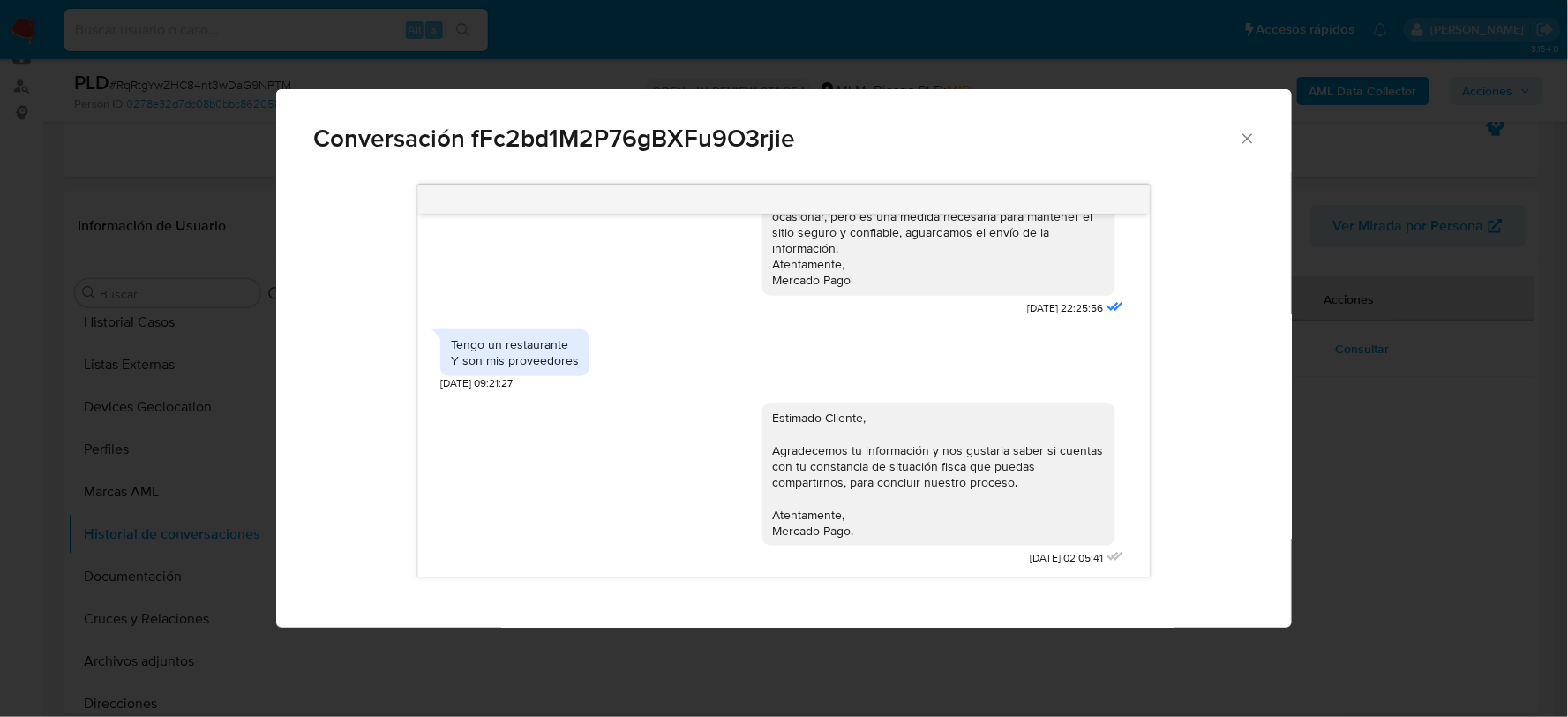
click at [707, 375] on div "Tengo un restaurante Y son mis proveedores 05/07/2025 09:21:27" at bounding box center [784, 355] width 688 height 70
click at [1250, 140] on icon "Cerrar" at bounding box center [1247, 138] width 10 height 10
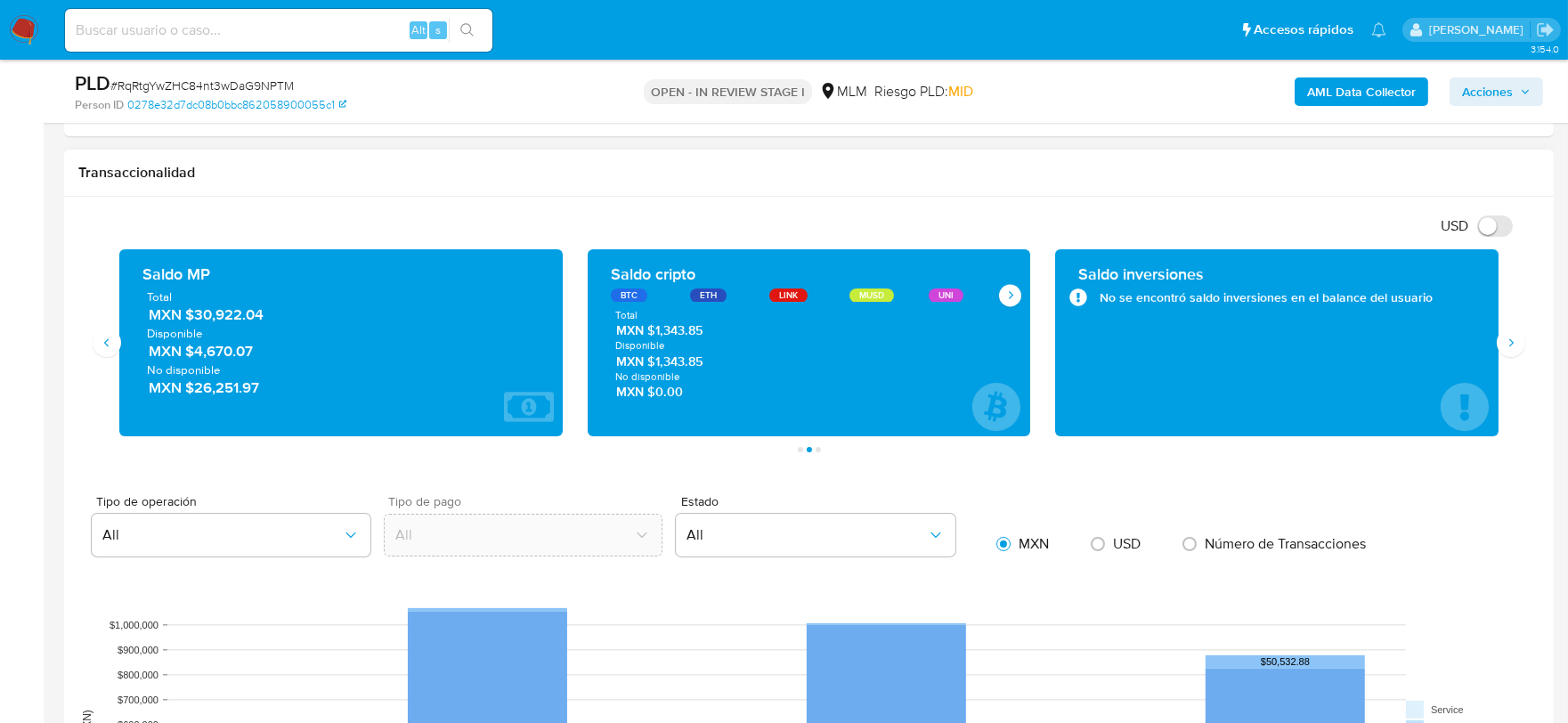
scroll to position [1187, 0]
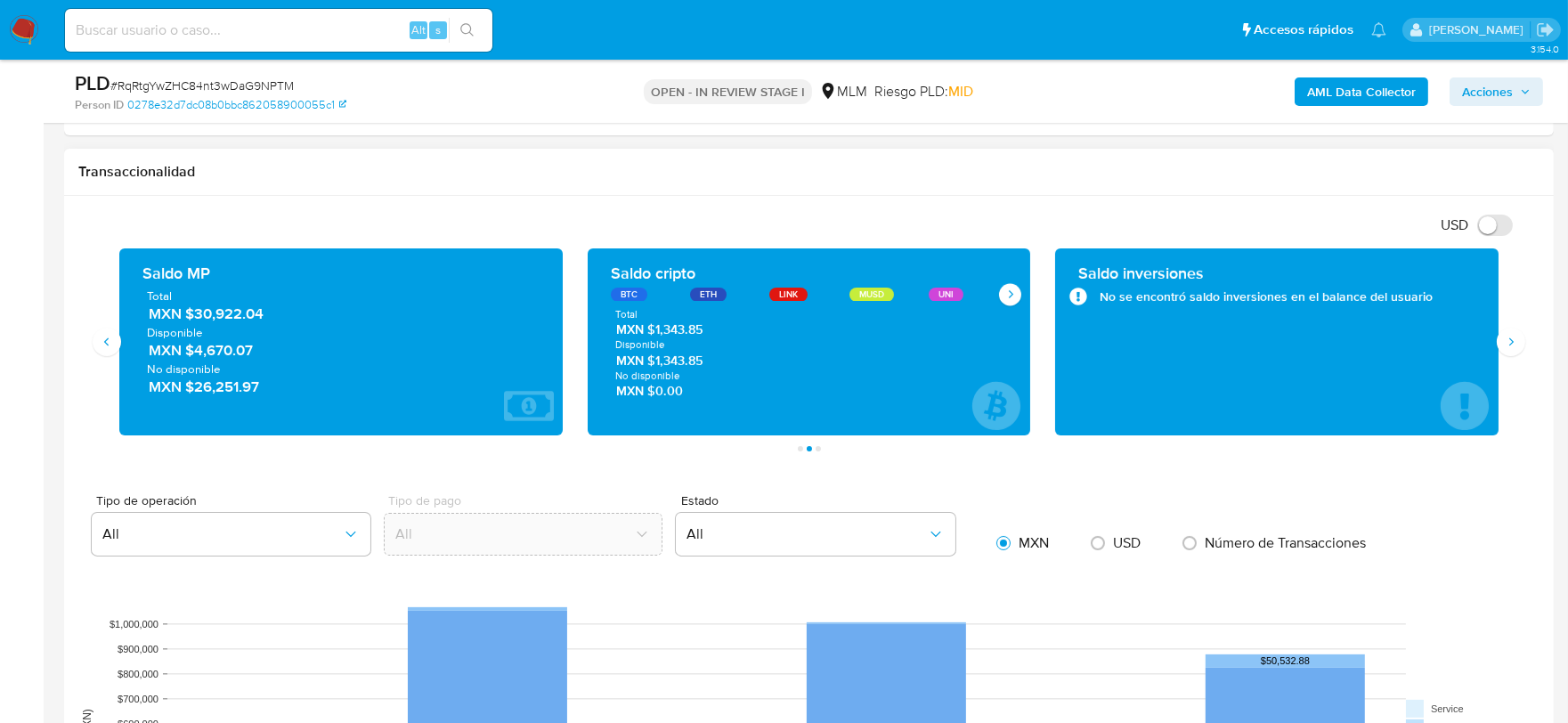
drag, startPoint x: 274, startPoint y: 318, endPoint x: 197, endPoint y: 323, distance: 77.2
click at [197, 323] on span "MXN $30,922.04" at bounding box center [342, 313] width 387 height 21
click at [527, 174] on h1 "Transaccionalidad" at bounding box center [808, 171] width 1461 height 18
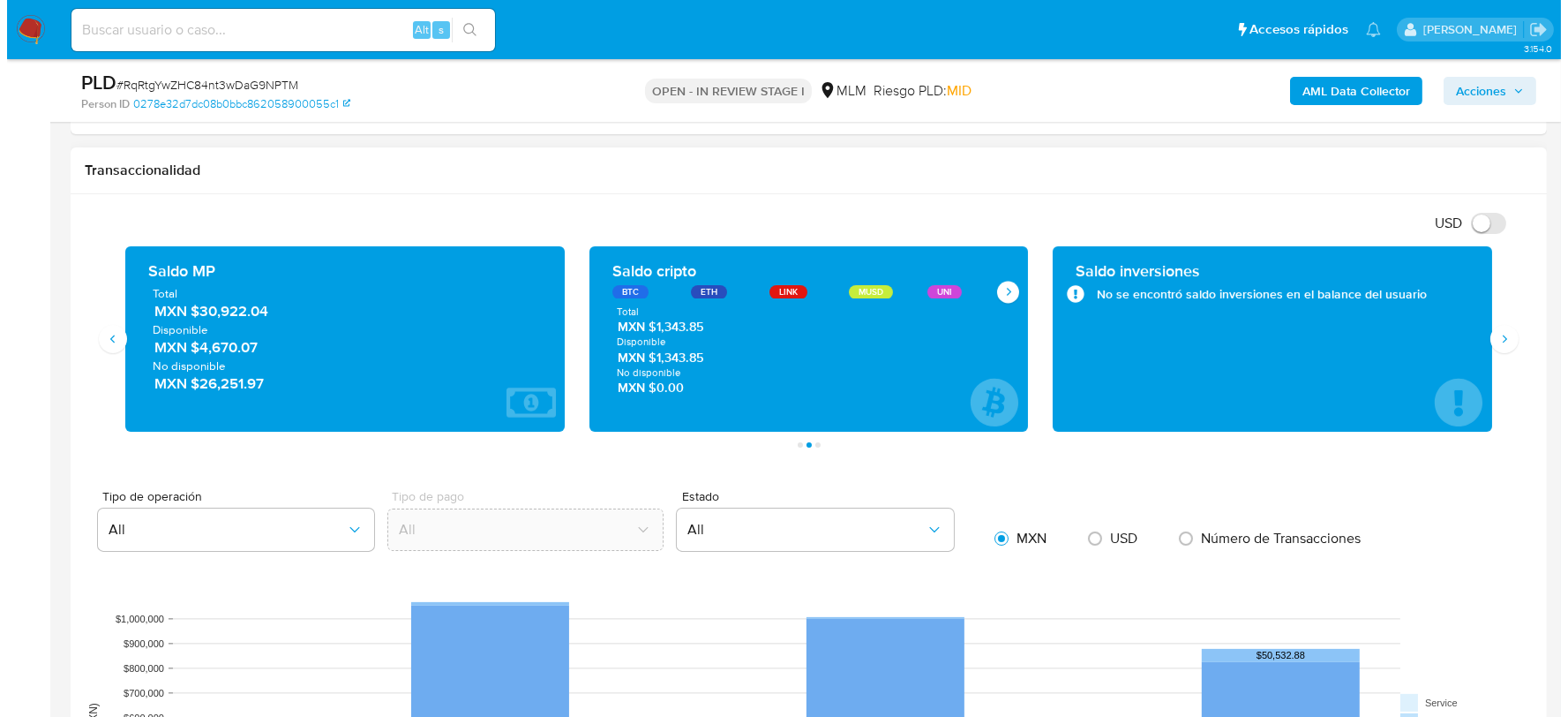
scroll to position [289, 0]
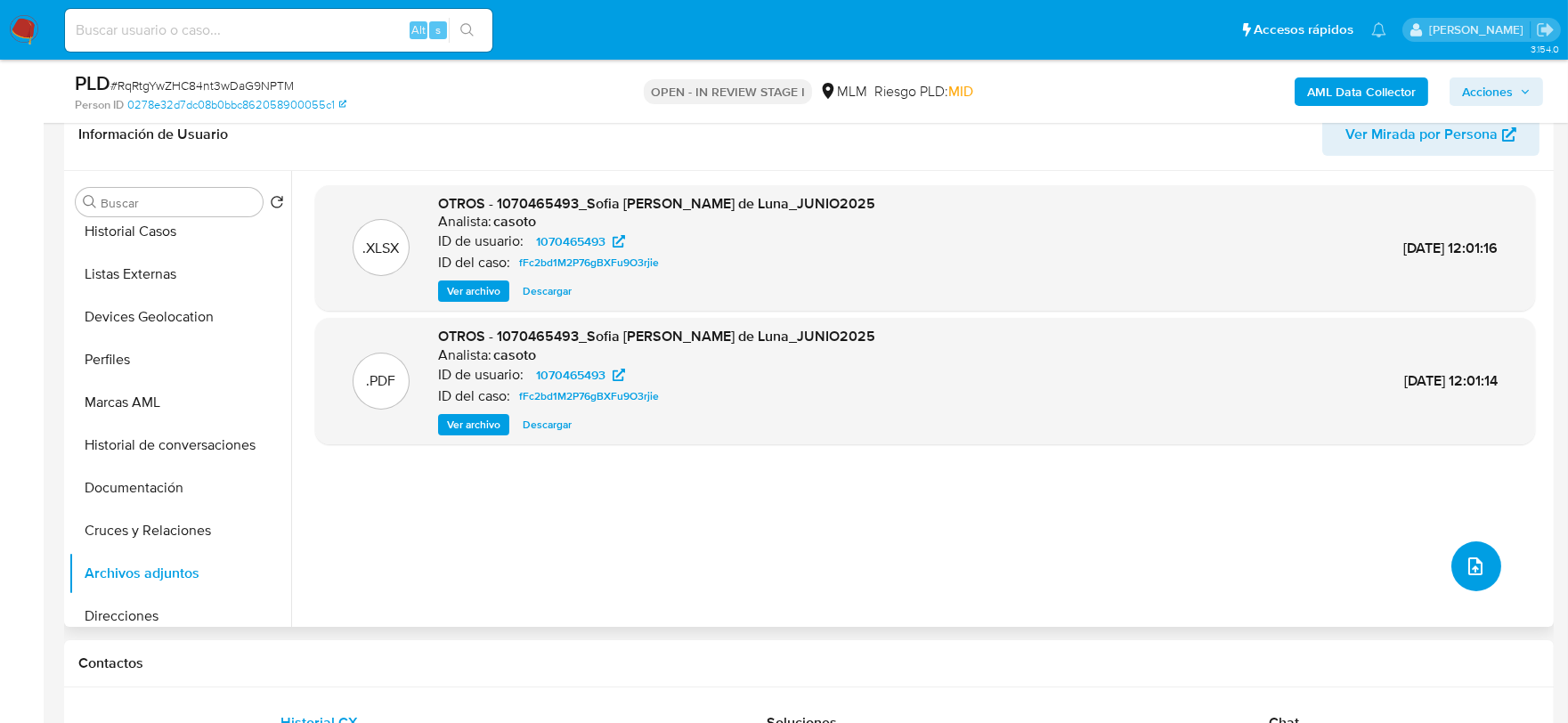
click at [1465, 556] on span "upload-file" at bounding box center [1476, 566] width 22 height 22
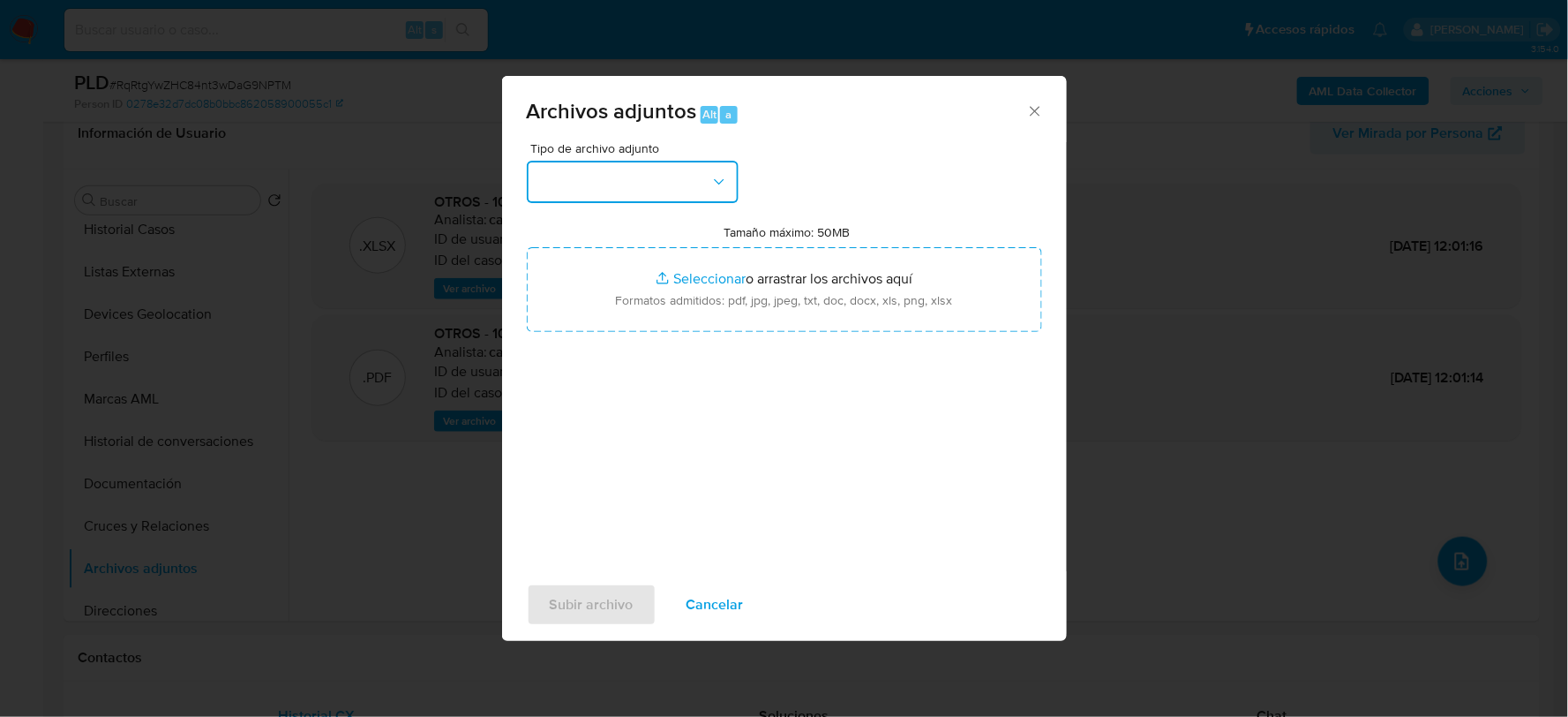
click at [656, 177] on button "button" at bounding box center [632, 182] width 211 height 43
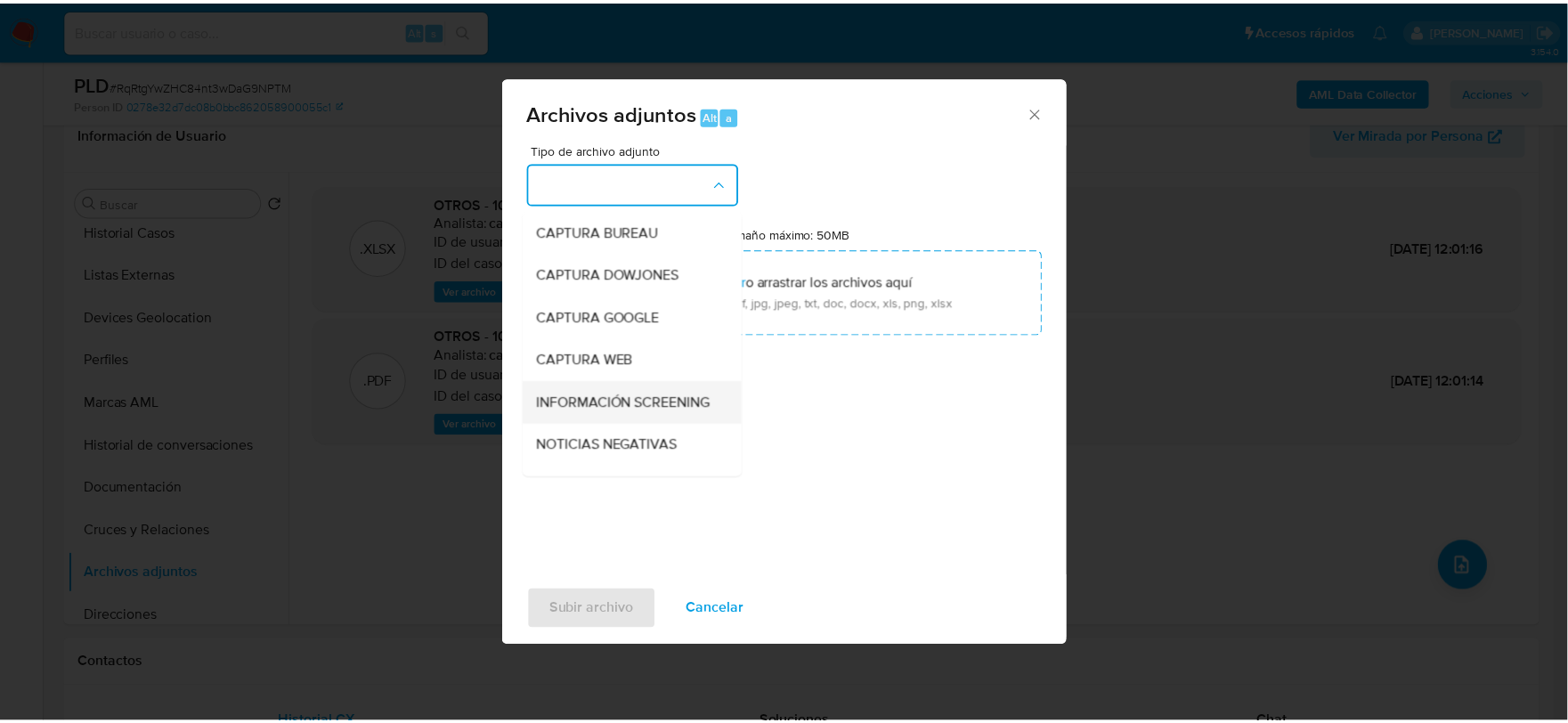
scroll to position [135, 0]
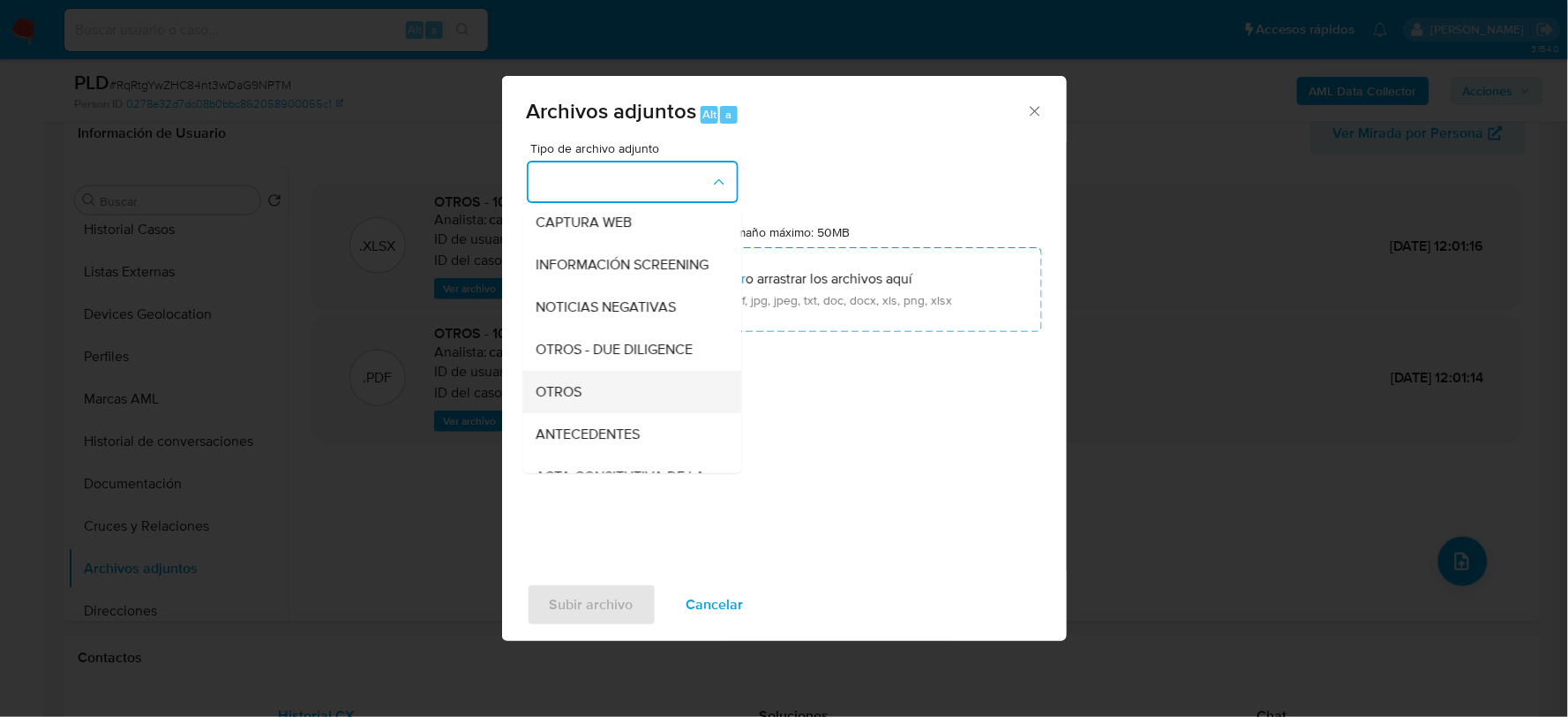
click at [606, 405] on div "OTROS" at bounding box center [626, 391] width 180 height 43
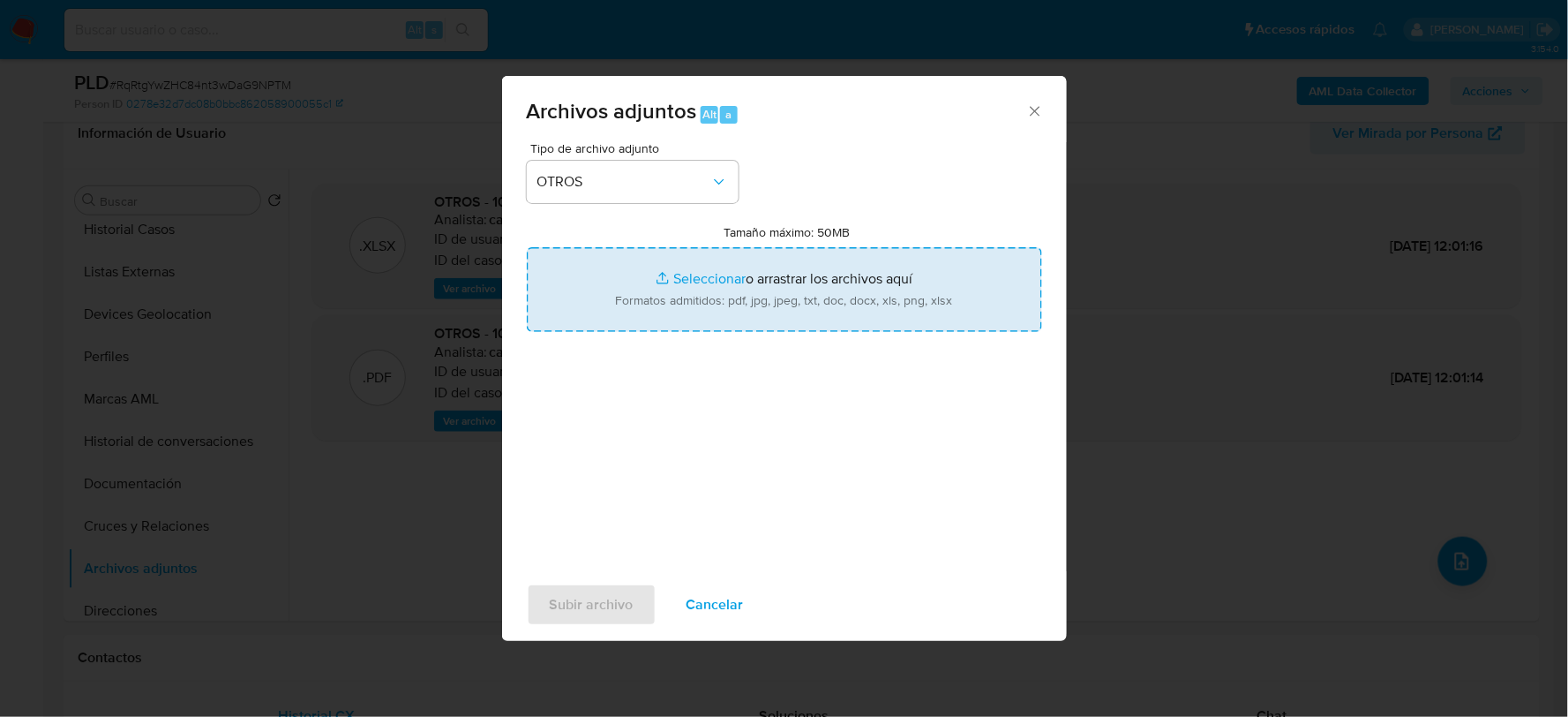
type input "C:\fakepath\1070465493_SOFIA GOMEZ_JUL2025.xlsx"
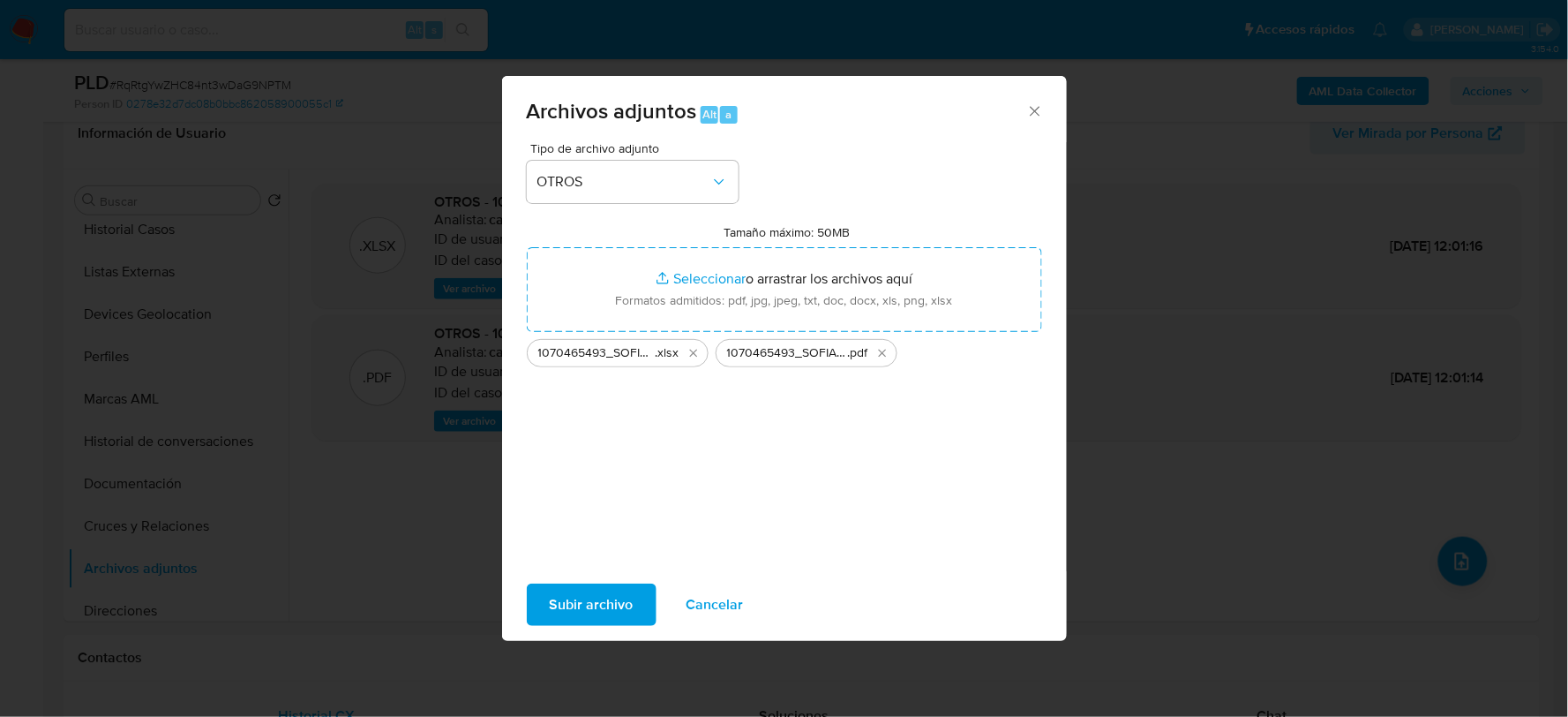
click at [577, 624] on span "Subir archivo" at bounding box center [592, 604] width 83 height 39
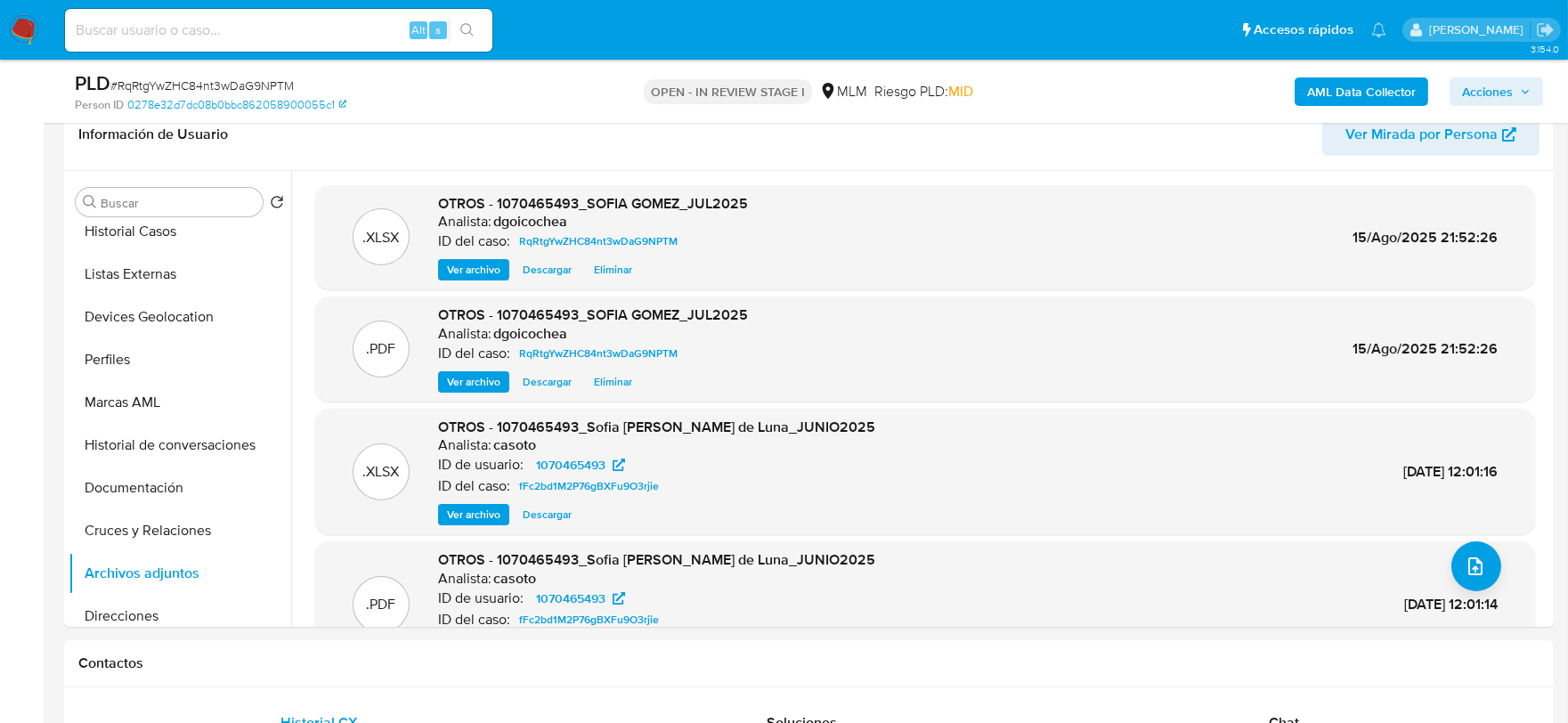
click at [1474, 74] on div "AML Data Collector Acciones" at bounding box center [1301, 91] width 484 height 42
drag, startPoint x: 1461, startPoint y: 84, endPoint x: 1327, endPoint y: 104, distance: 135.5
click at [1462, 84] on button "Acciones" at bounding box center [1497, 91] width 94 height 28
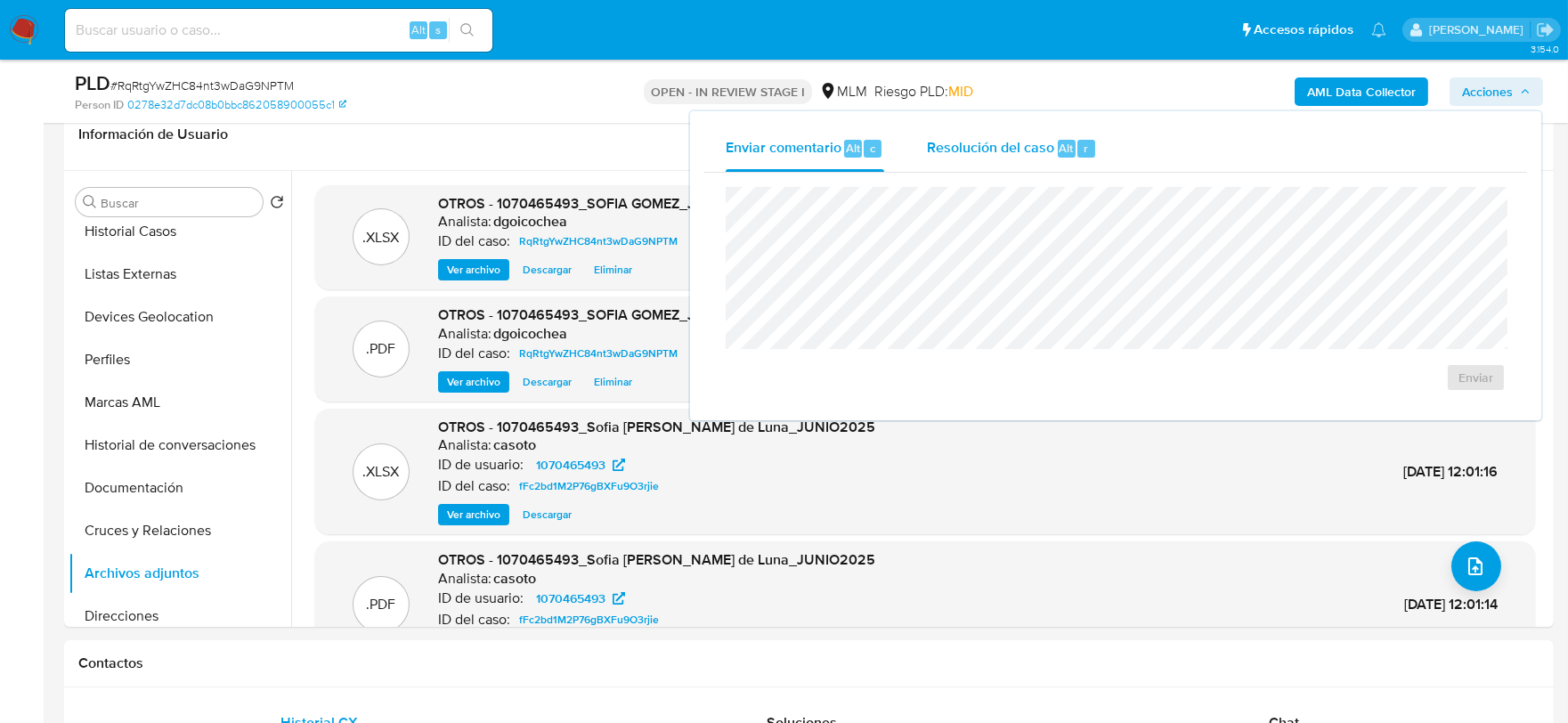
click at [992, 139] on span "Resolución del caso" at bounding box center [991, 147] width 127 height 21
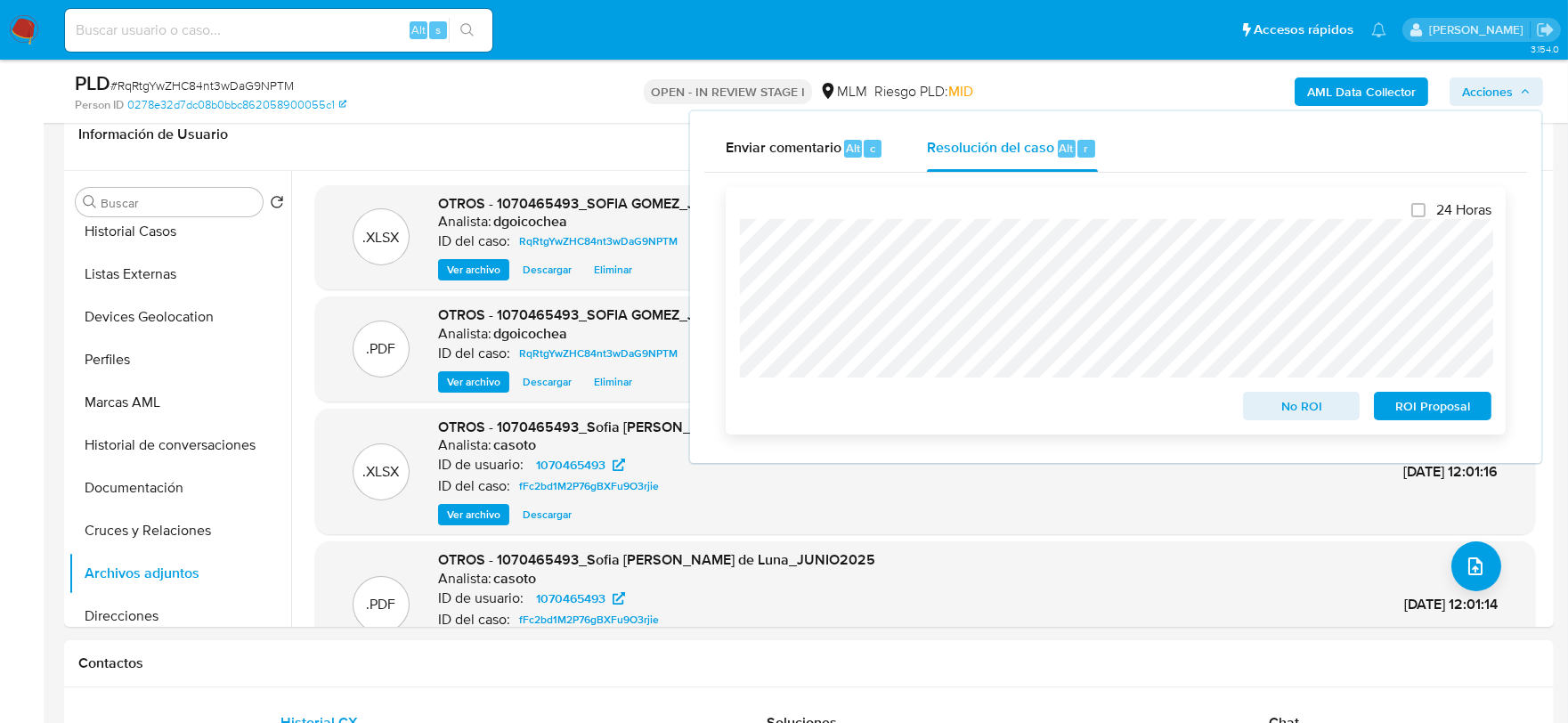
click at [1277, 397] on span "No ROI" at bounding box center [1302, 405] width 93 height 24
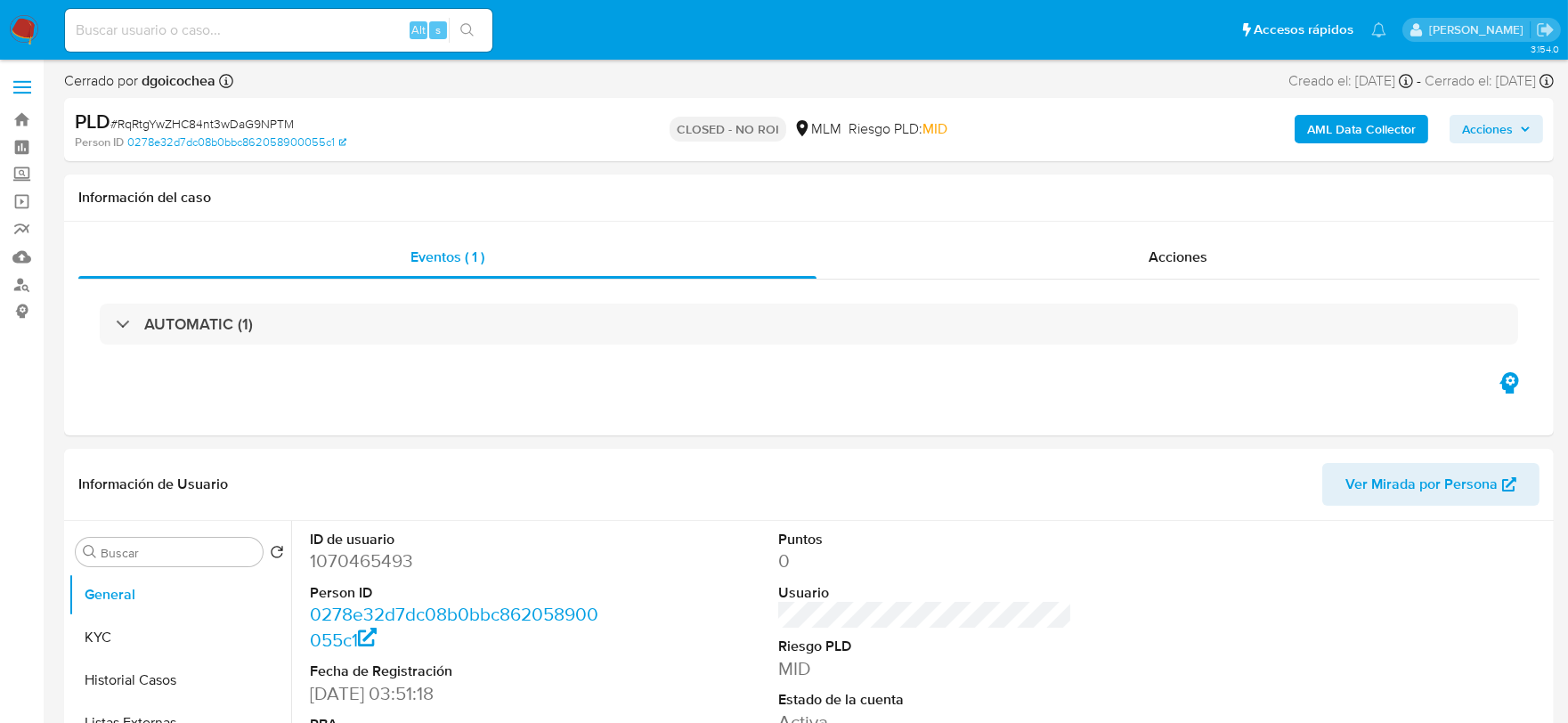
select select "10"
